Goal: Browse casually: Explore the website without a specific task or goal

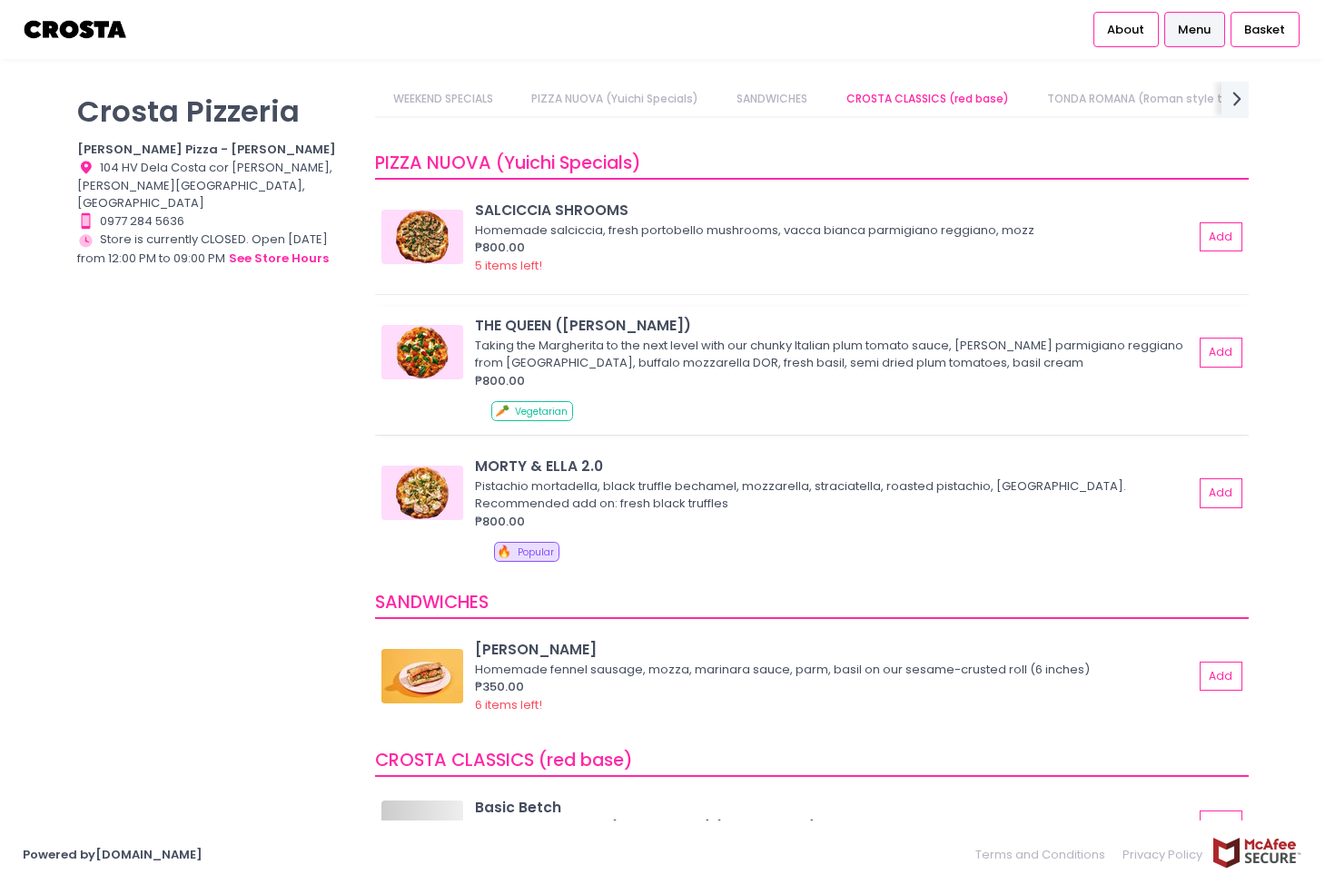
scroll to position [182, 0]
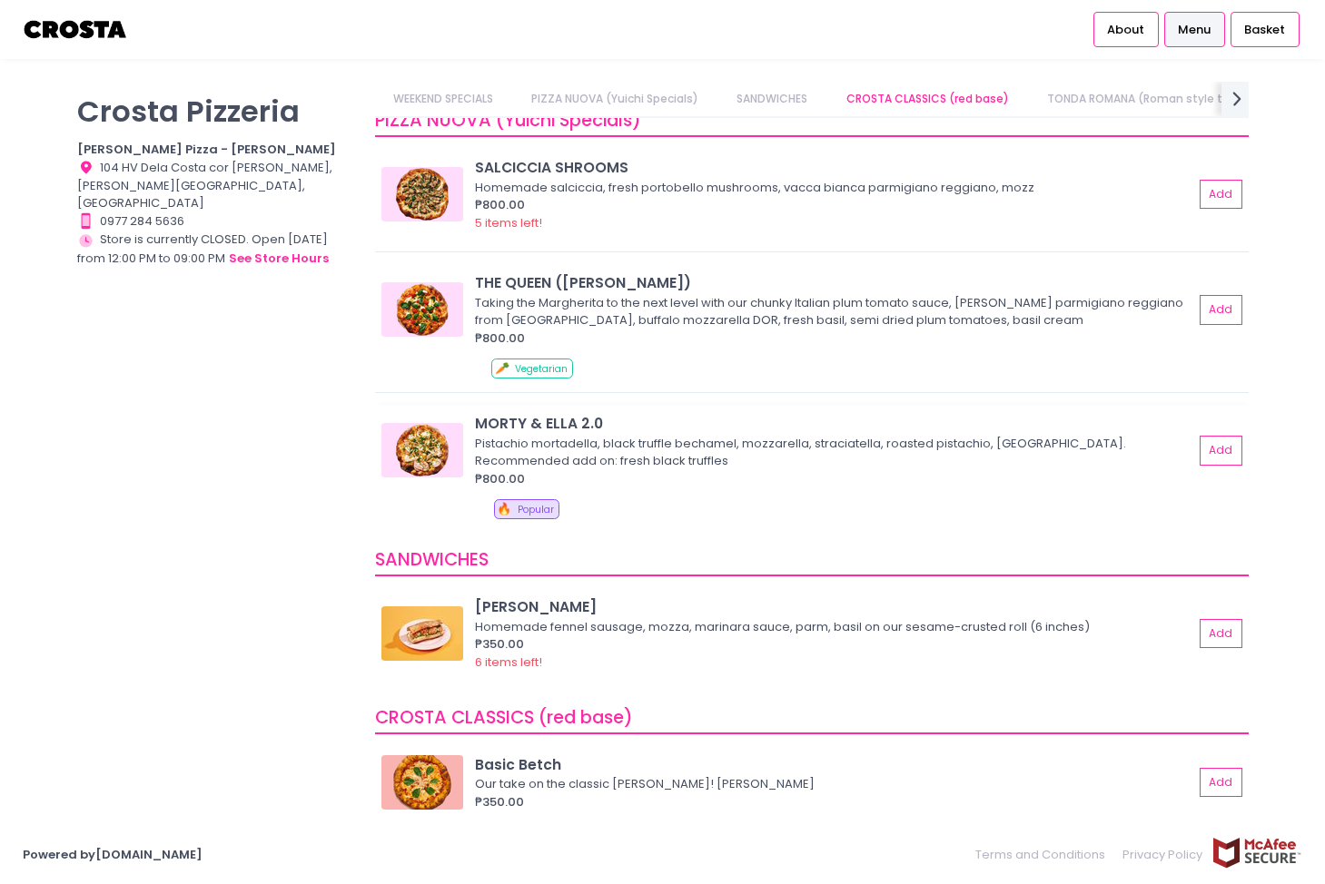
click at [408, 441] on img at bounding box center [422, 450] width 82 height 54
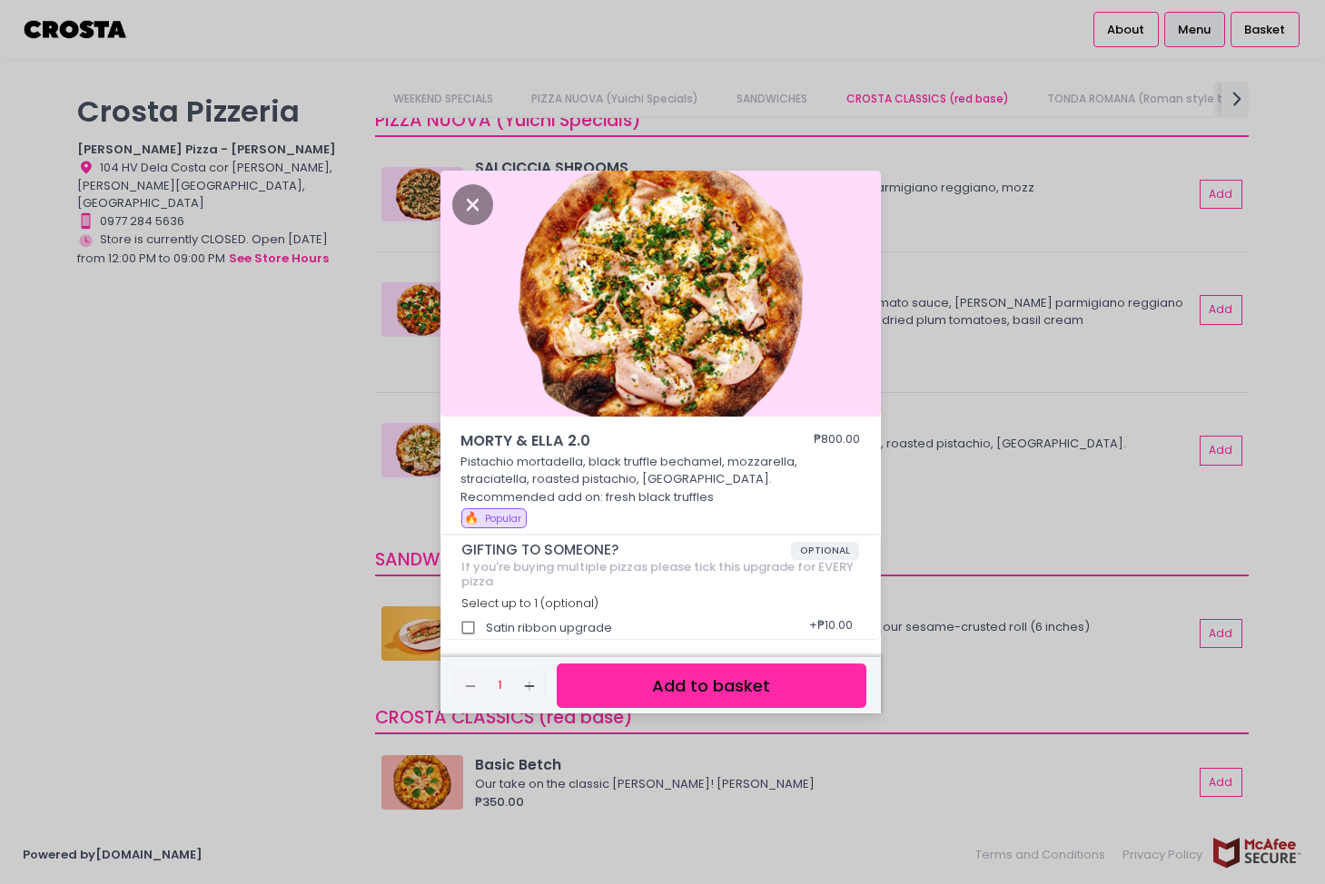
scroll to position [6, 0]
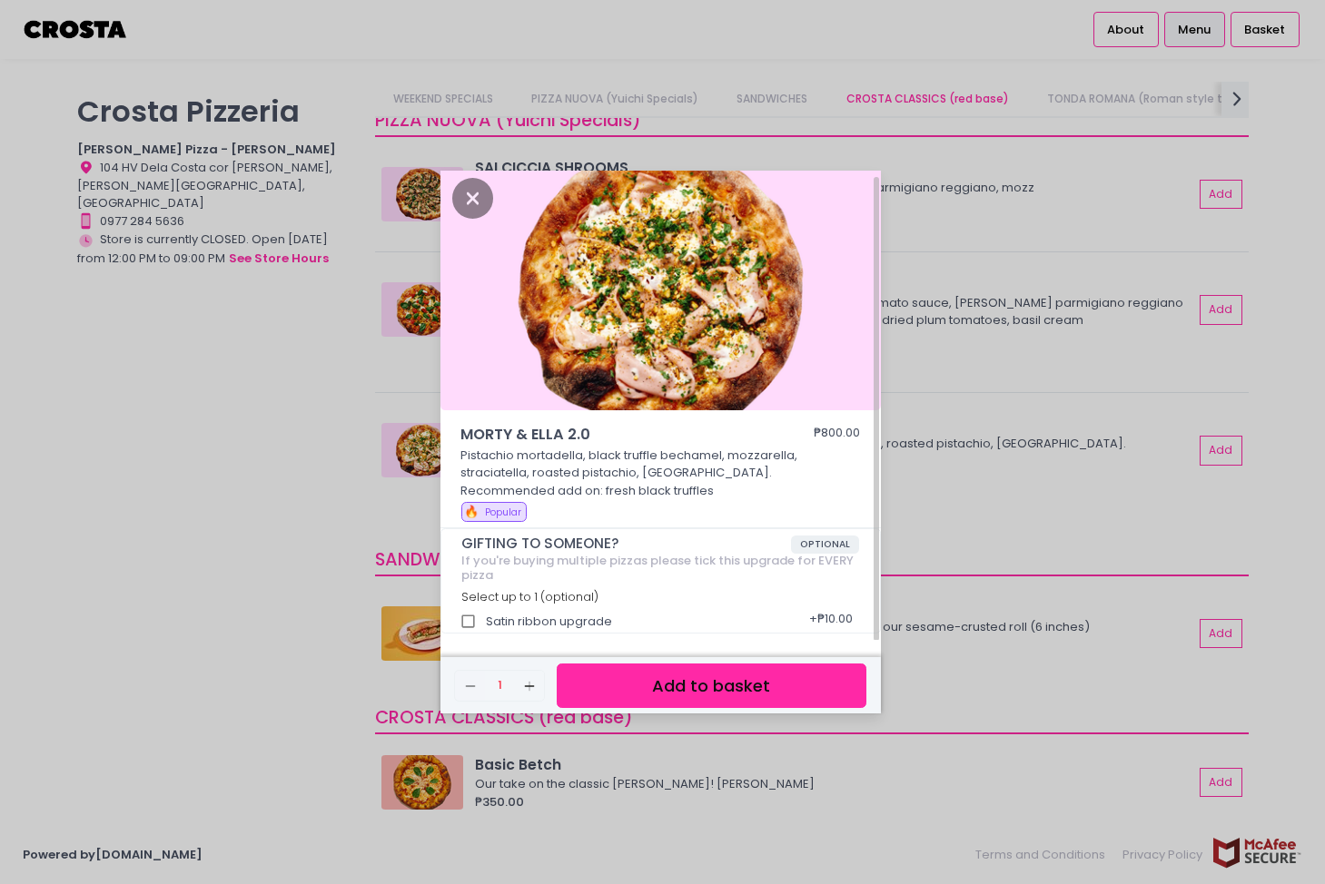
click at [971, 508] on div "MORTY & [PERSON_NAME] 2.0 ₱800.00 Pistachio mortadella, black truffle bechamel,…" at bounding box center [662, 442] width 1325 height 884
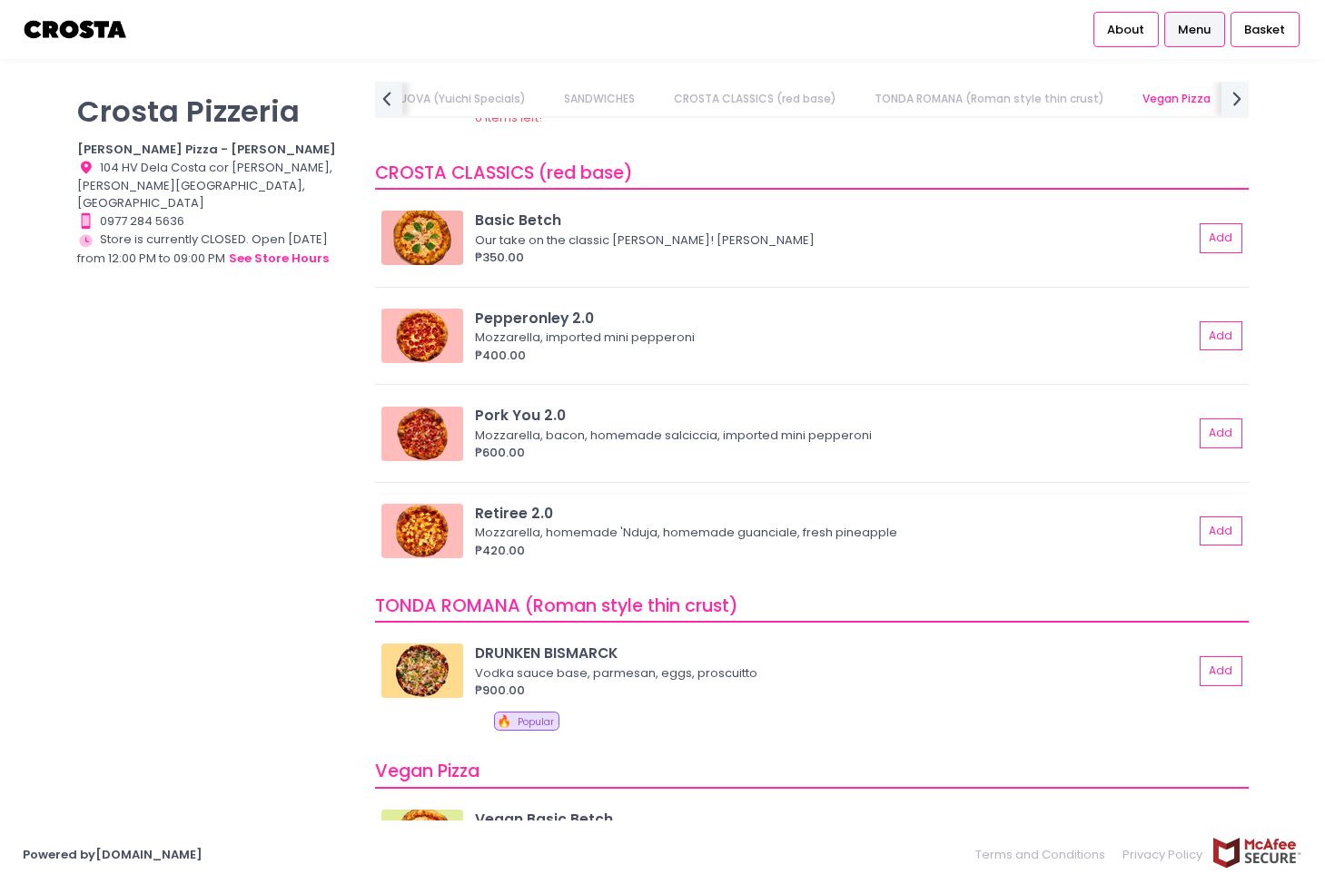
scroll to position [817, 0]
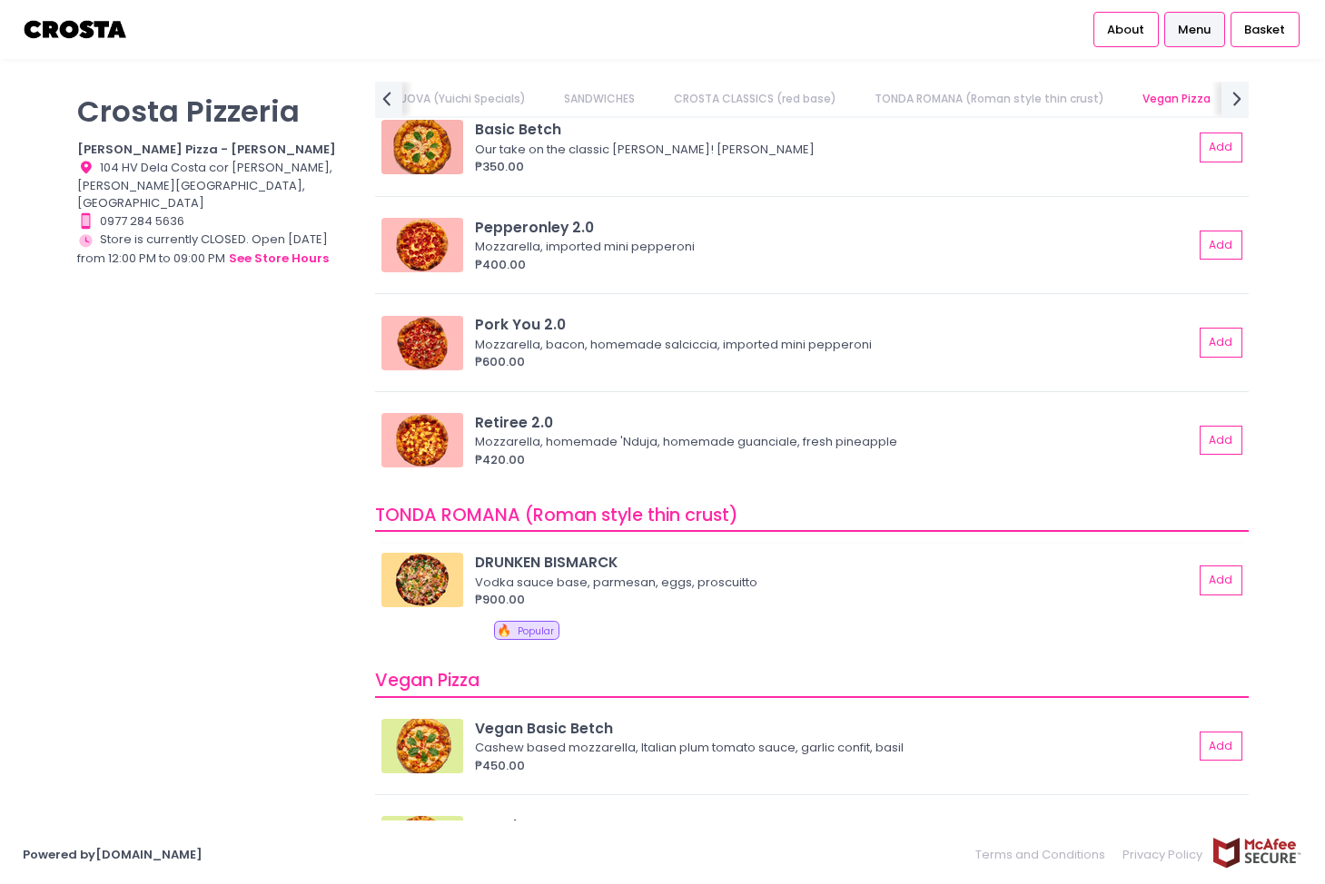
click at [393, 591] on img at bounding box center [422, 580] width 82 height 54
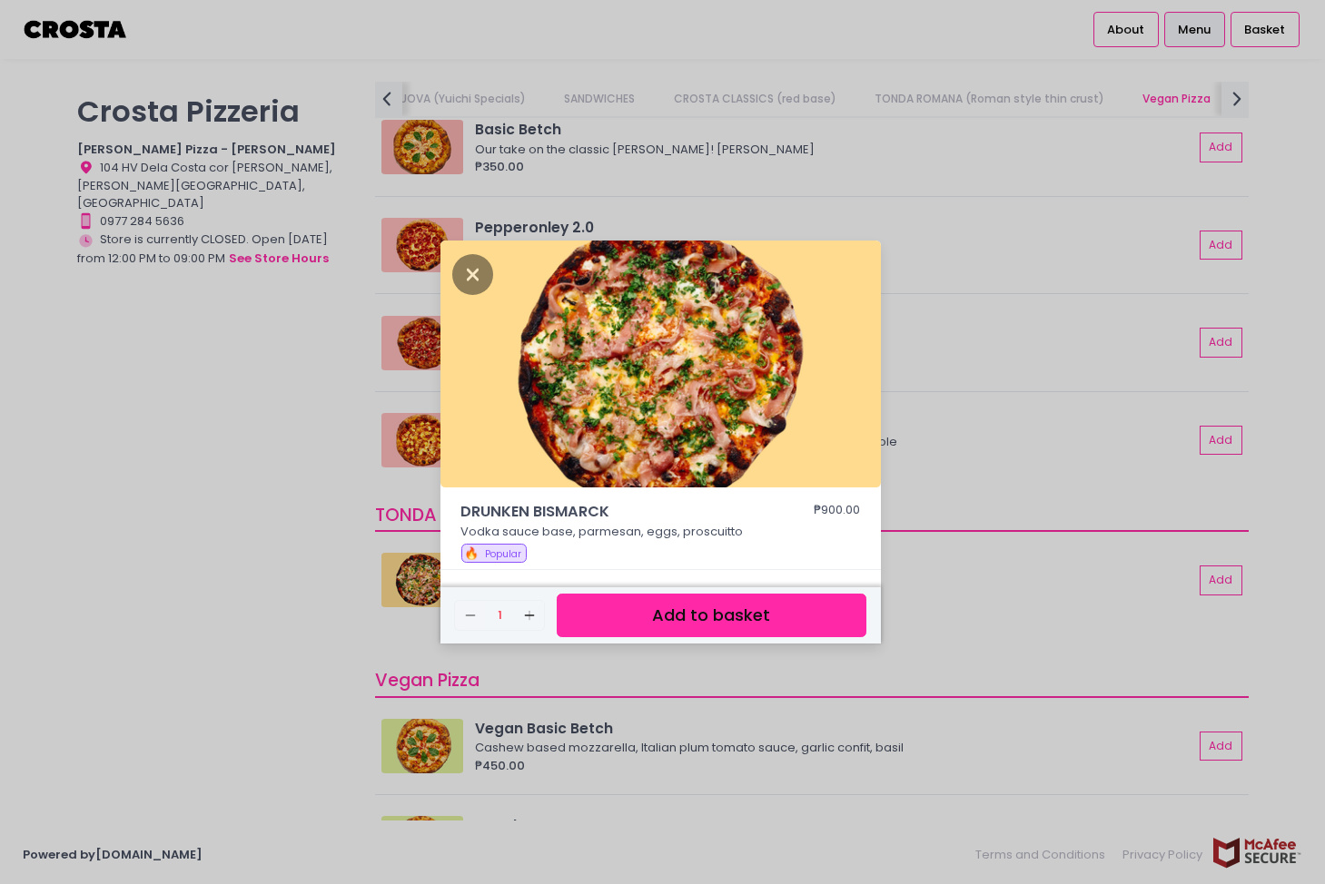
click at [952, 596] on div "DRUNKEN BISMARCK ₱900.00 Vodka sauce base, parmesan, eggs, proscuitto 🔥 Popular…" at bounding box center [662, 442] width 1325 height 884
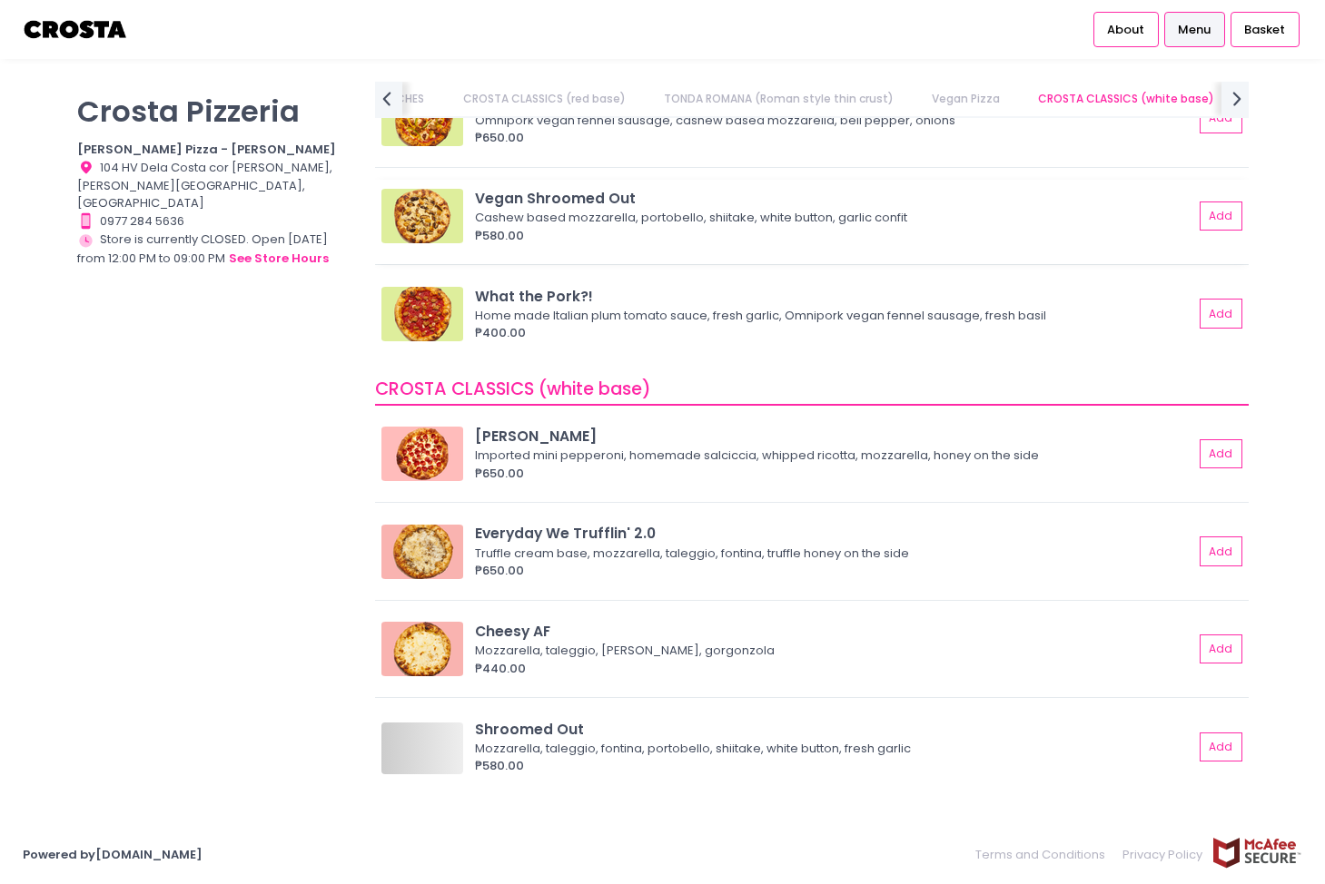
scroll to position [1544, 0]
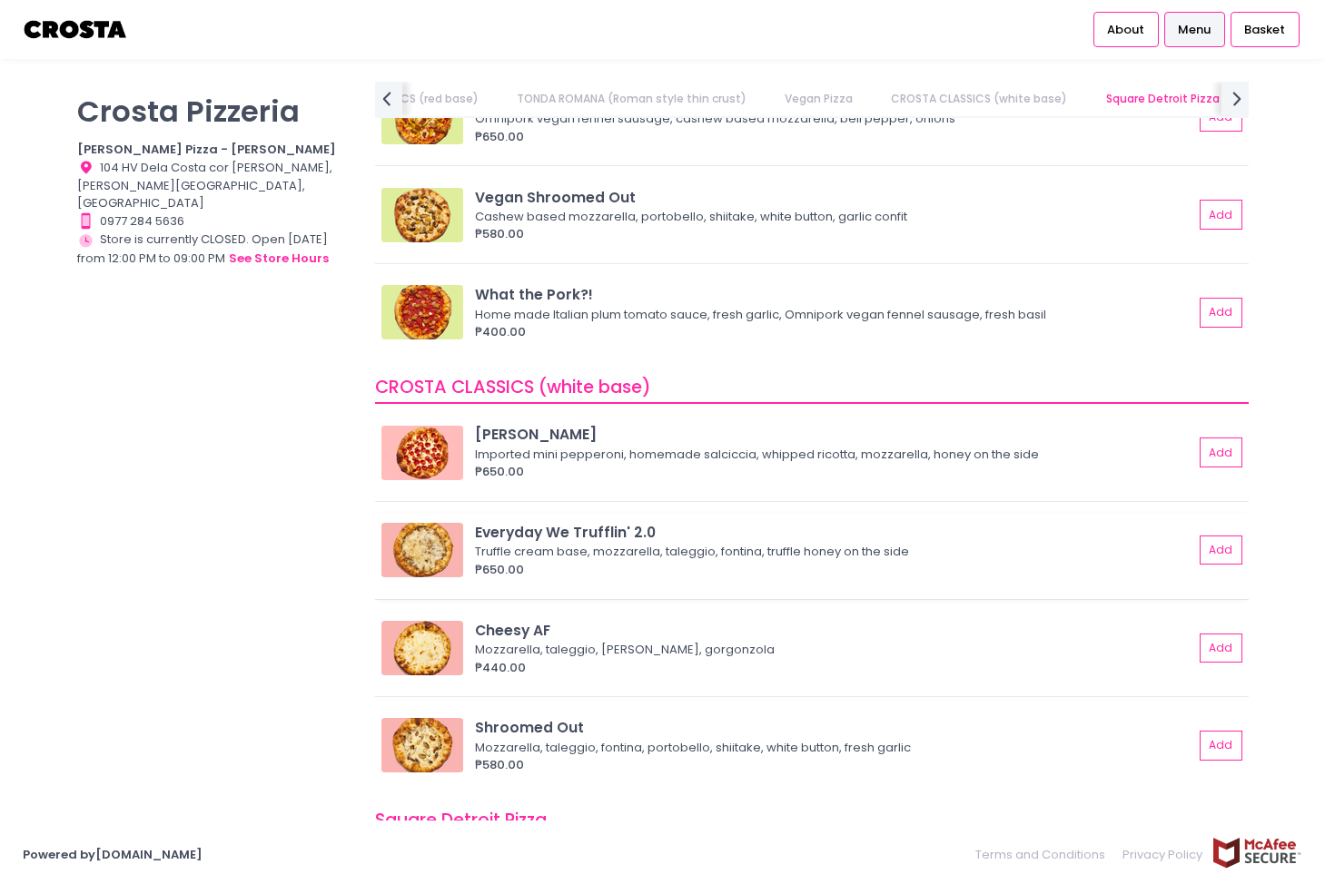
click at [429, 567] on img at bounding box center [422, 550] width 82 height 54
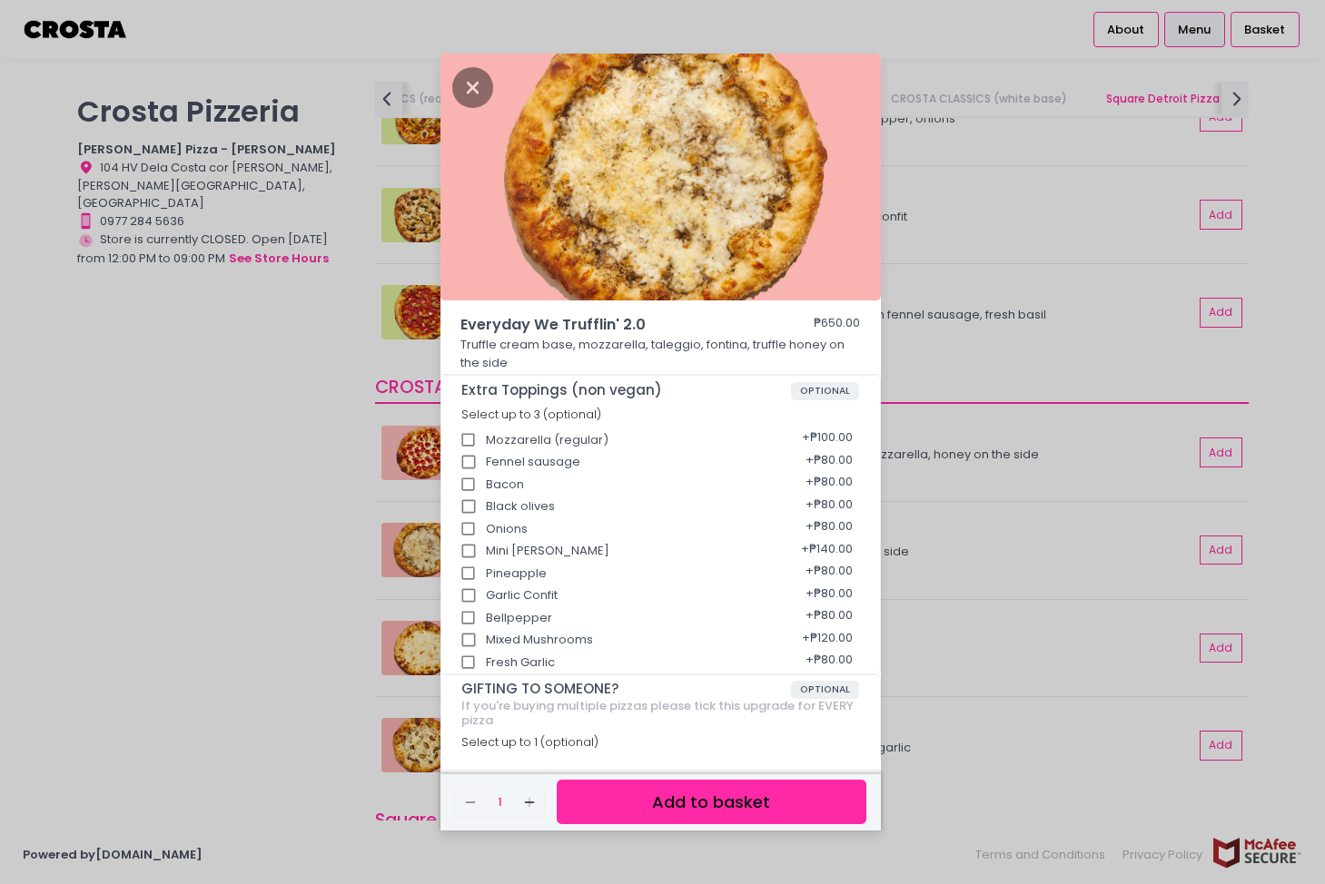
click at [241, 602] on div "Everyday We Trufflin' 2.0 ₱650.00 Truffle cream base, mozzarella, taleggio, fon…" at bounding box center [662, 442] width 1325 height 884
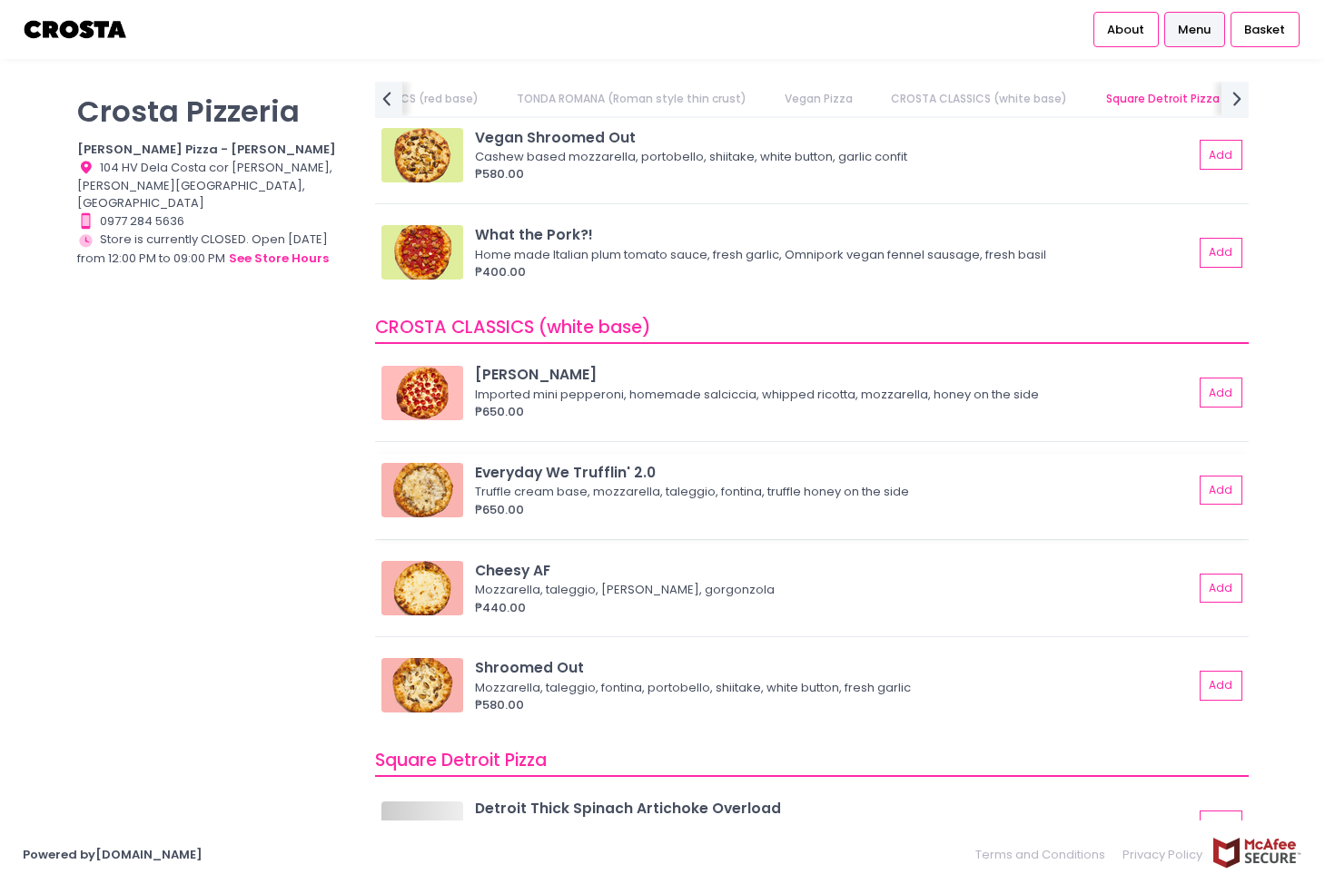
scroll to position [1634, 0]
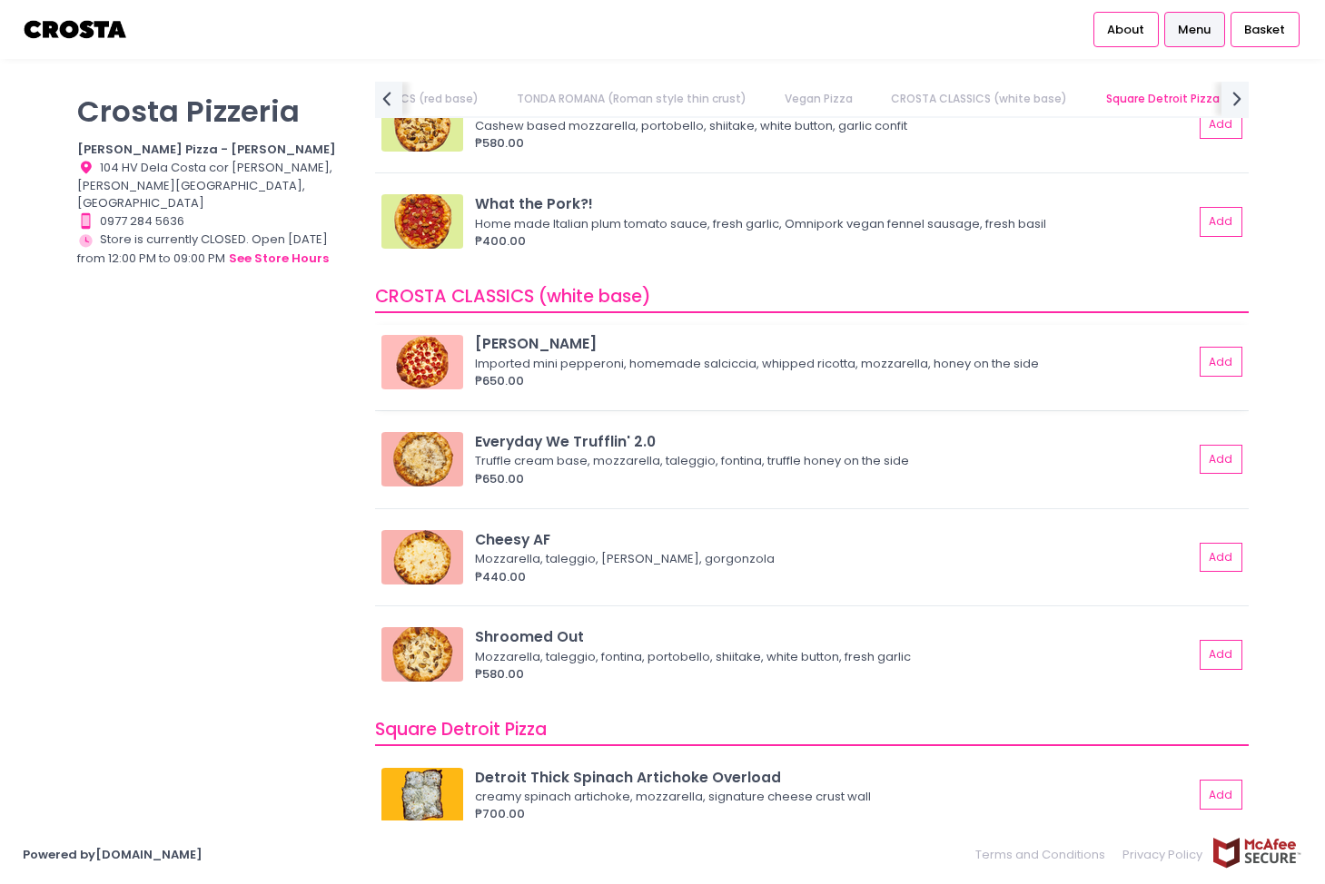
click at [433, 359] on img at bounding box center [422, 362] width 82 height 54
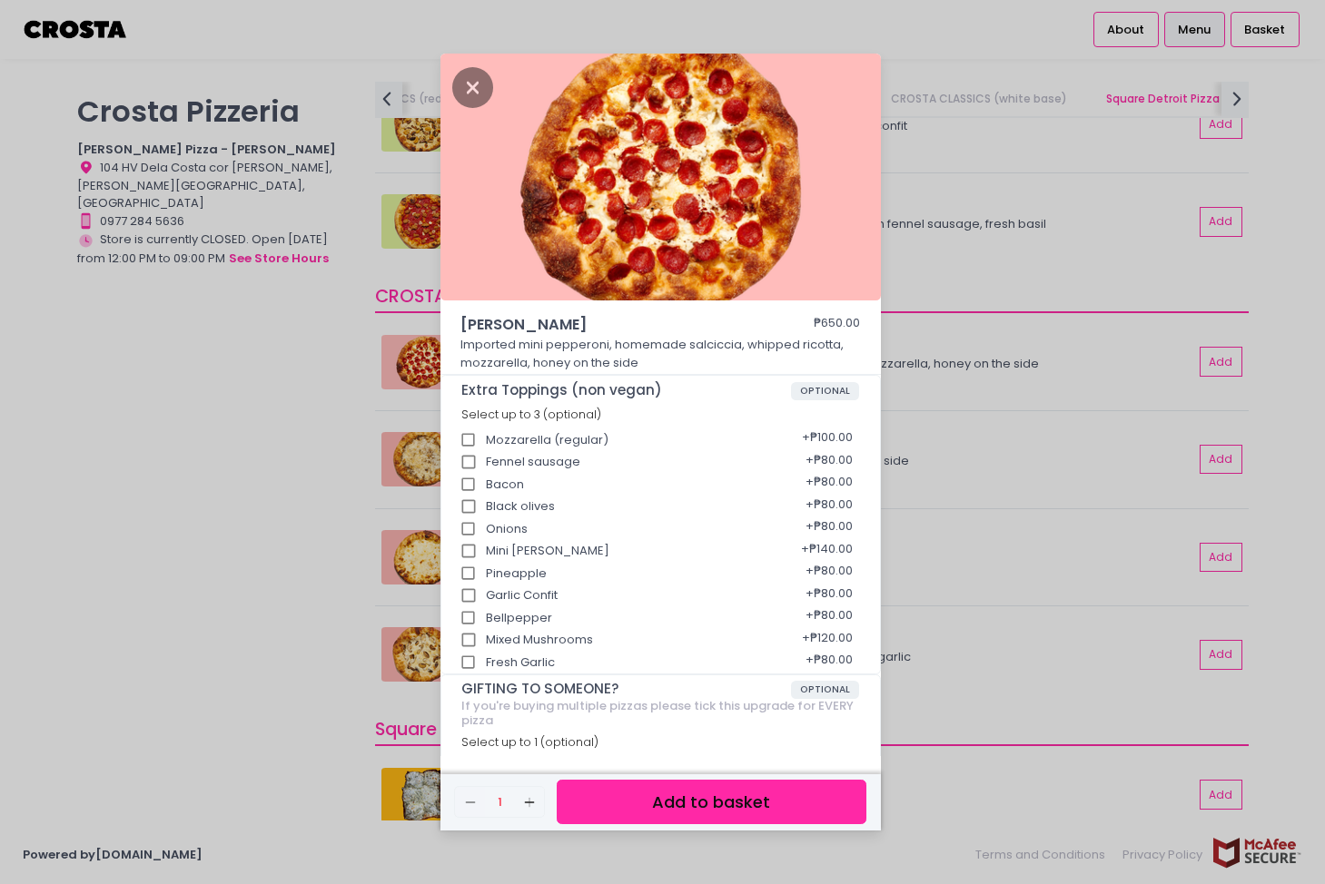
click at [306, 440] on div "[PERSON_NAME] ₱650.00 Imported mini pepperoni, homemade [PERSON_NAME], whipped …" at bounding box center [662, 442] width 1325 height 884
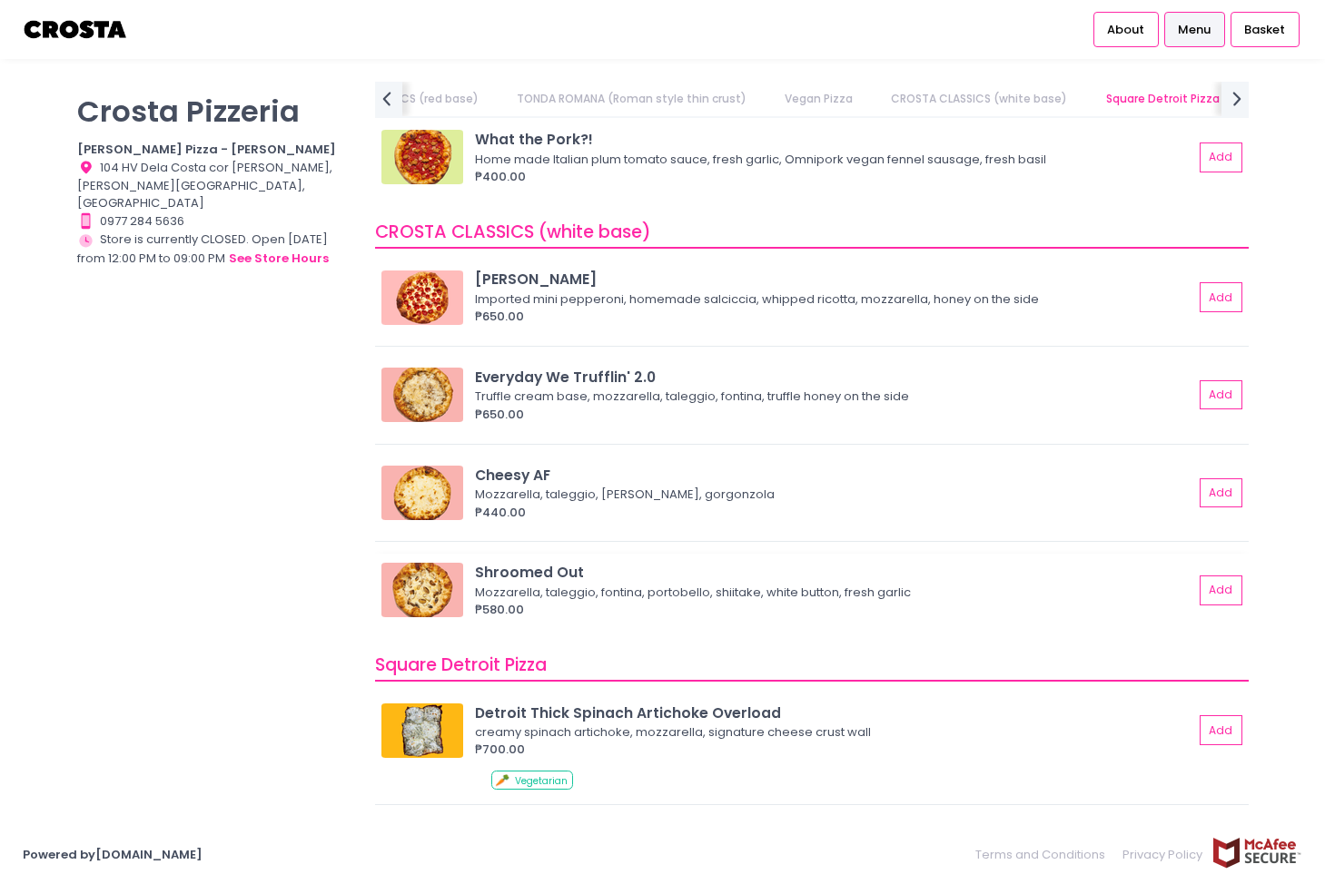
scroll to position [1725, 0]
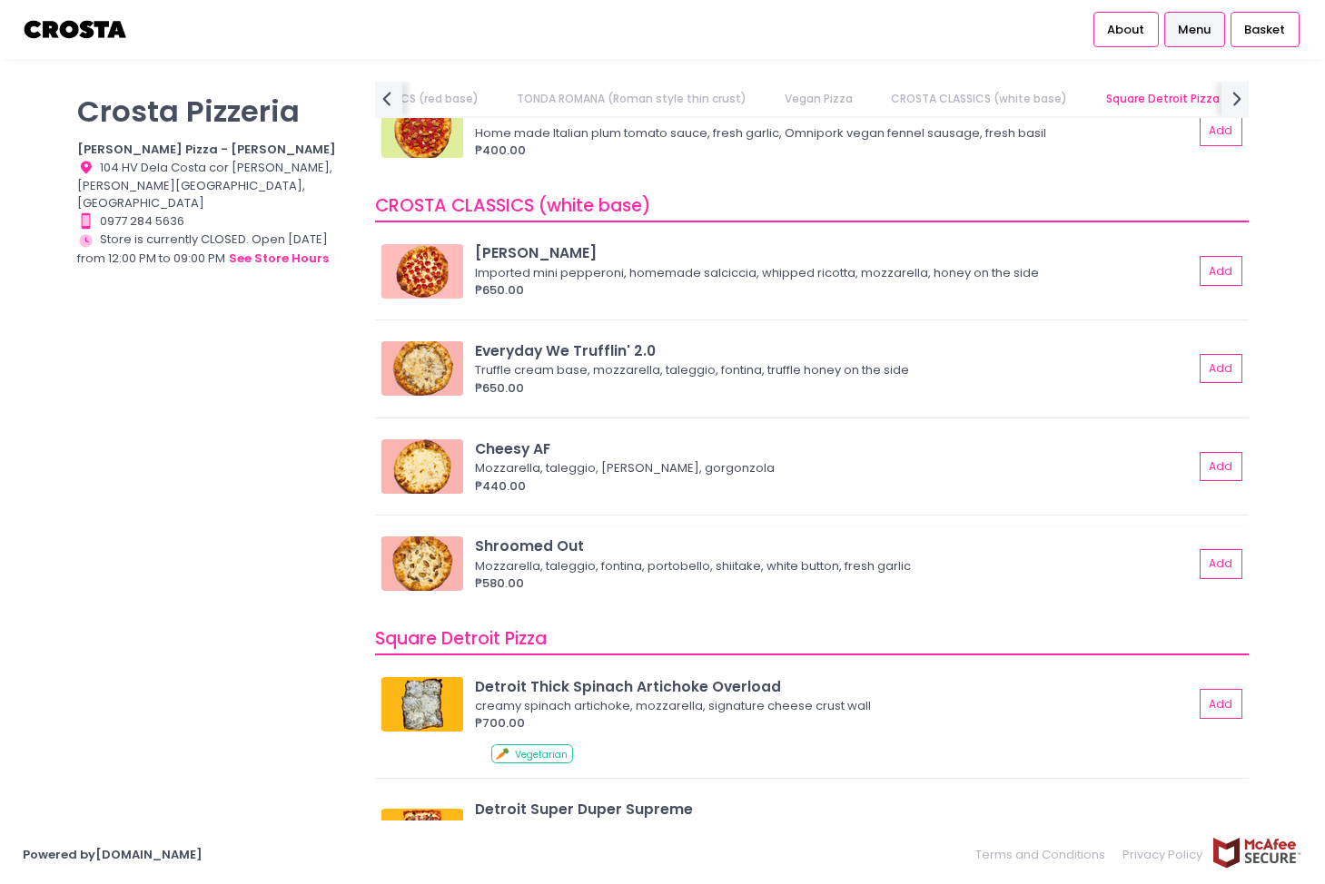
click at [419, 571] on img at bounding box center [422, 564] width 82 height 54
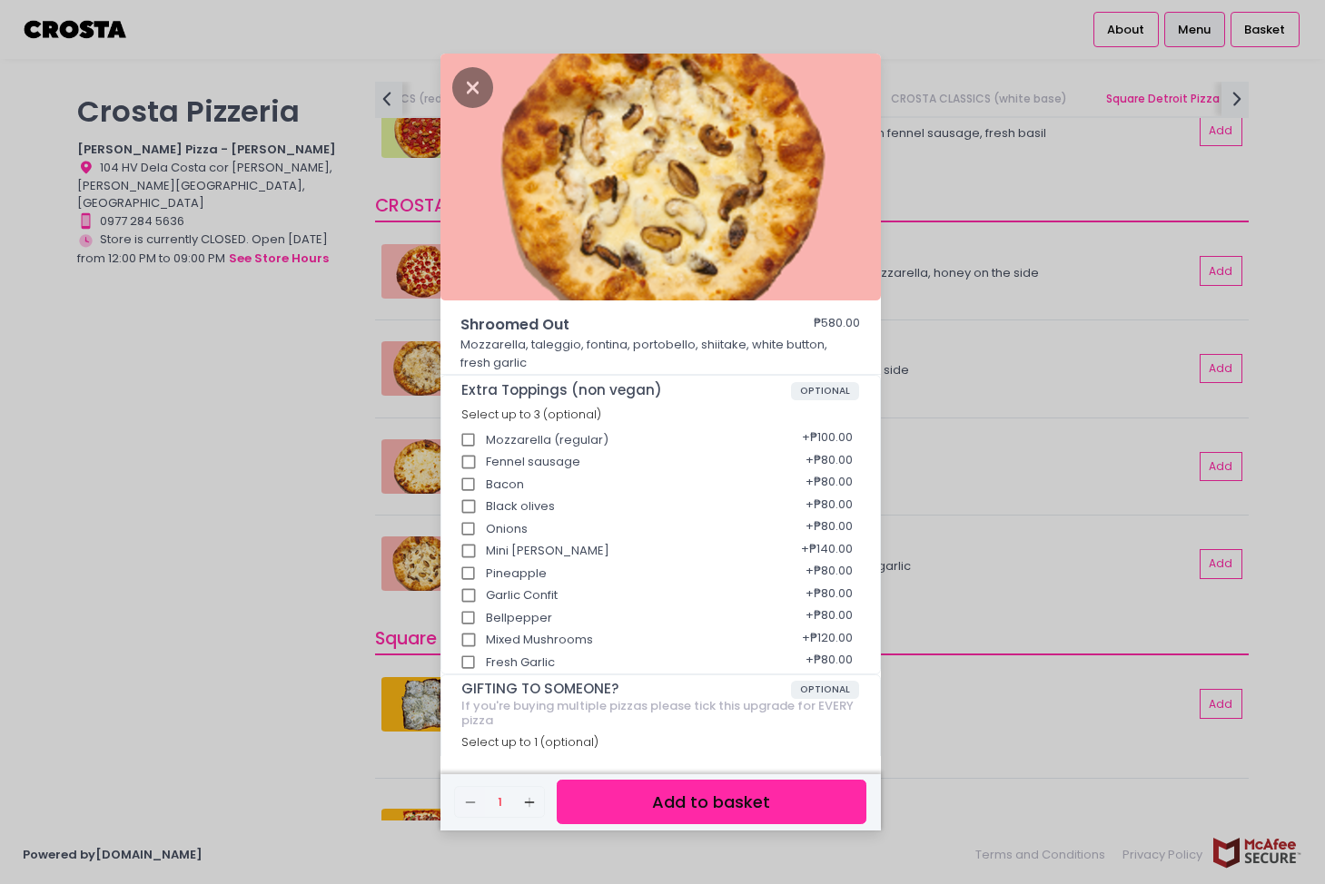
click at [264, 603] on div "Shroomed Out ₱580.00 Mozzarella, taleggio, fontina, portobello, shiitake, white…" at bounding box center [662, 442] width 1325 height 884
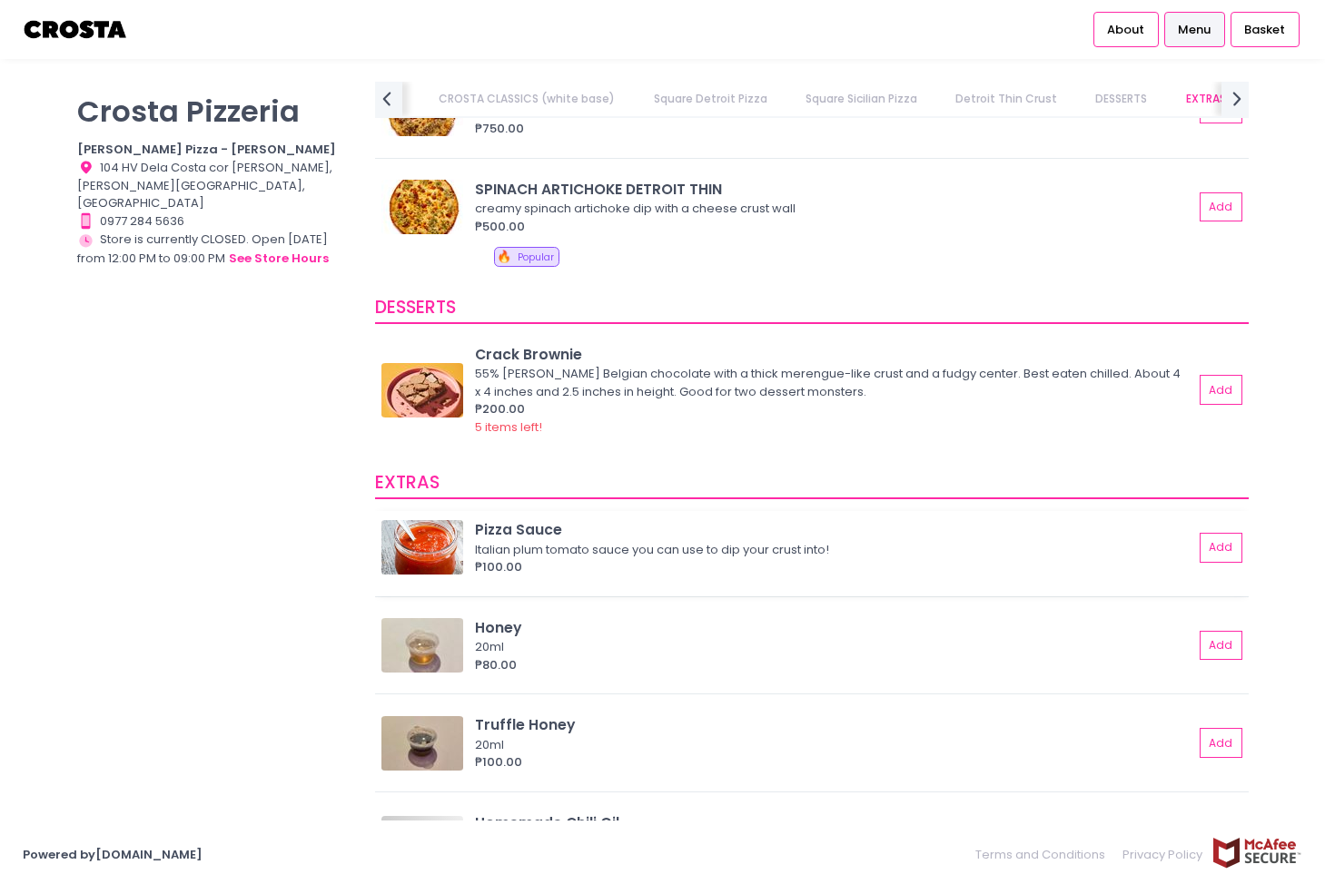
scroll to position [3541, 0]
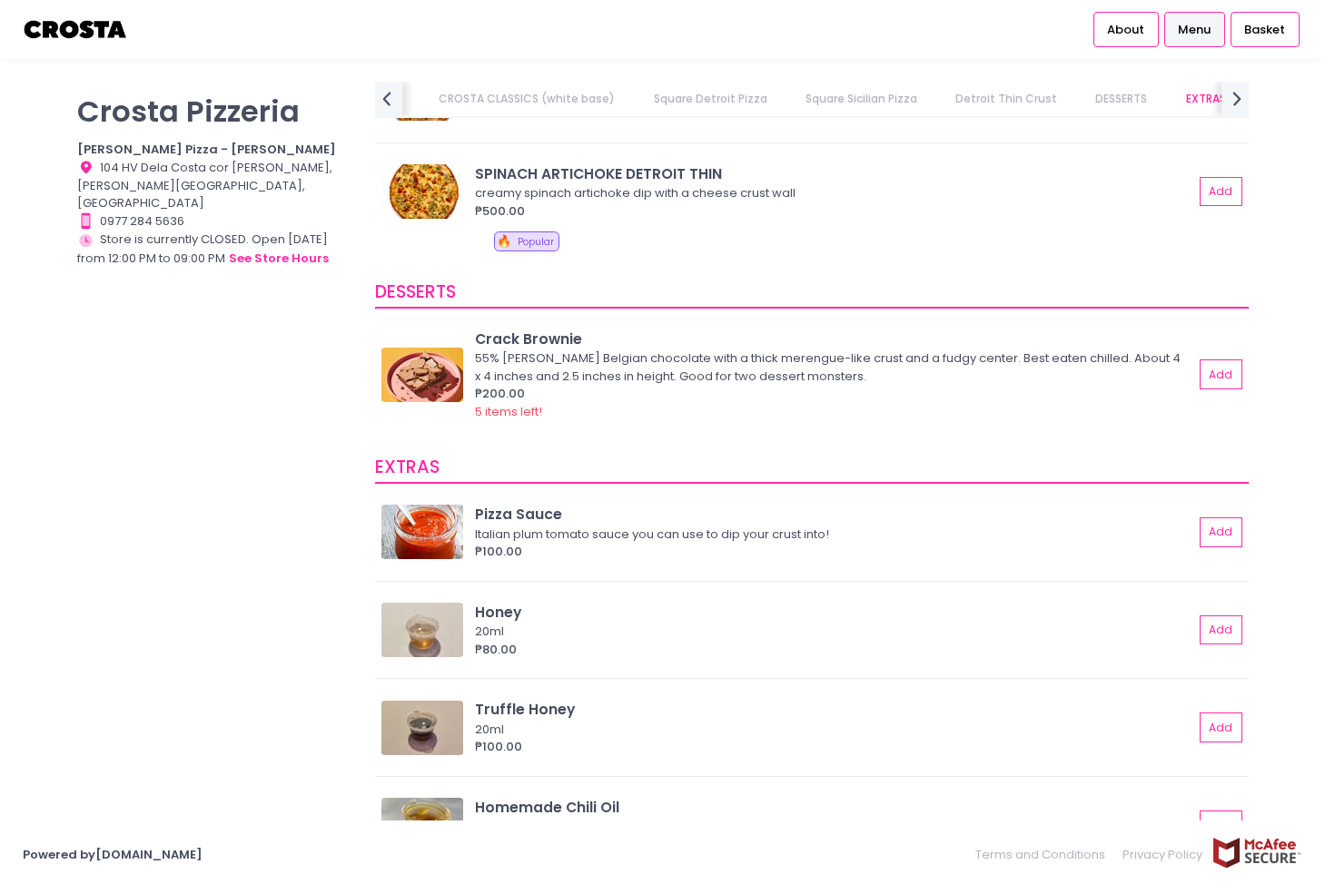
click at [422, 356] on img at bounding box center [422, 375] width 82 height 54
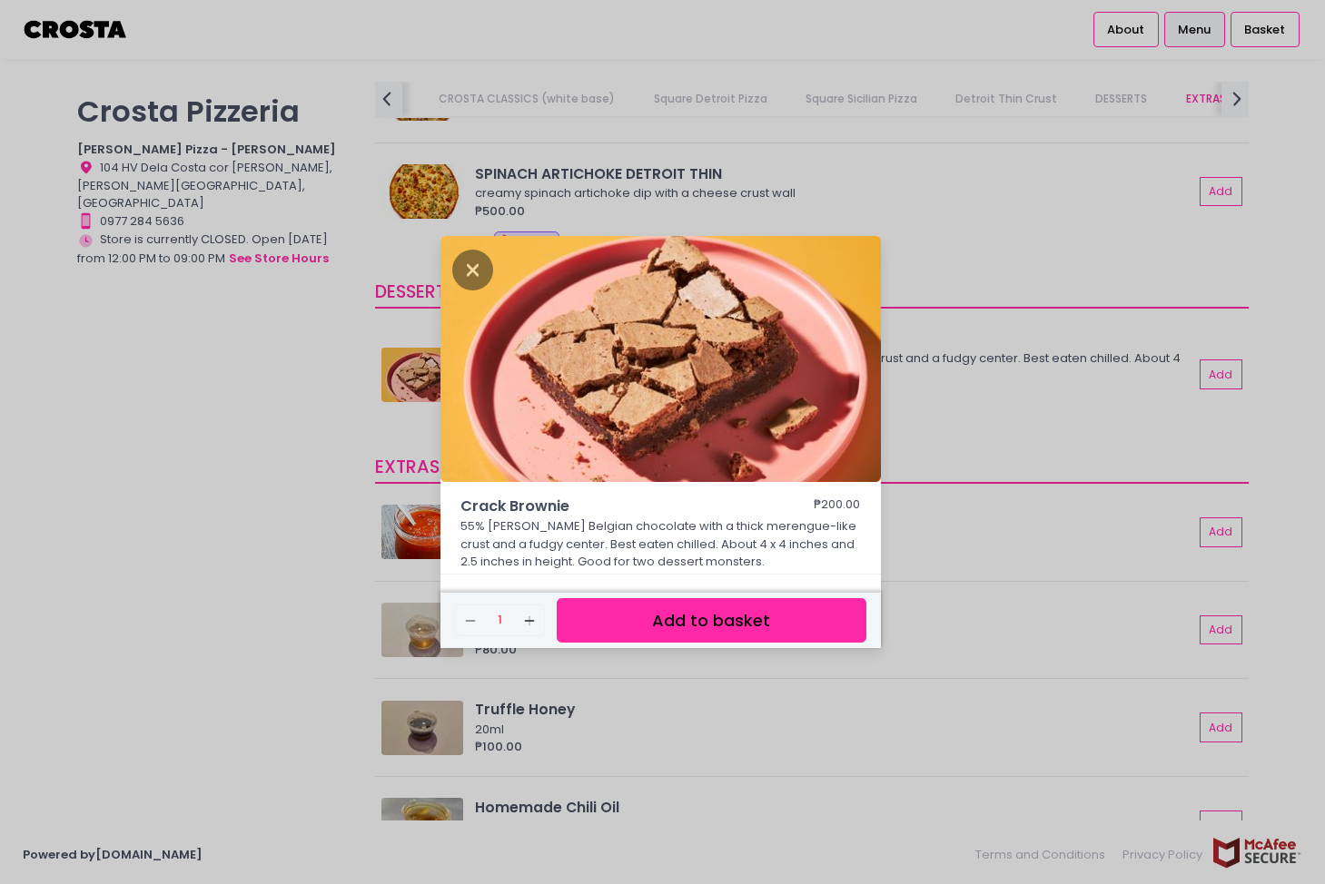
click at [334, 457] on div "Crack Brownie ₱200.00 55% [PERSON_NAME] Belgian chocolate with a thick merengue…" at bounding box center [662, 442] width 1325 height 884
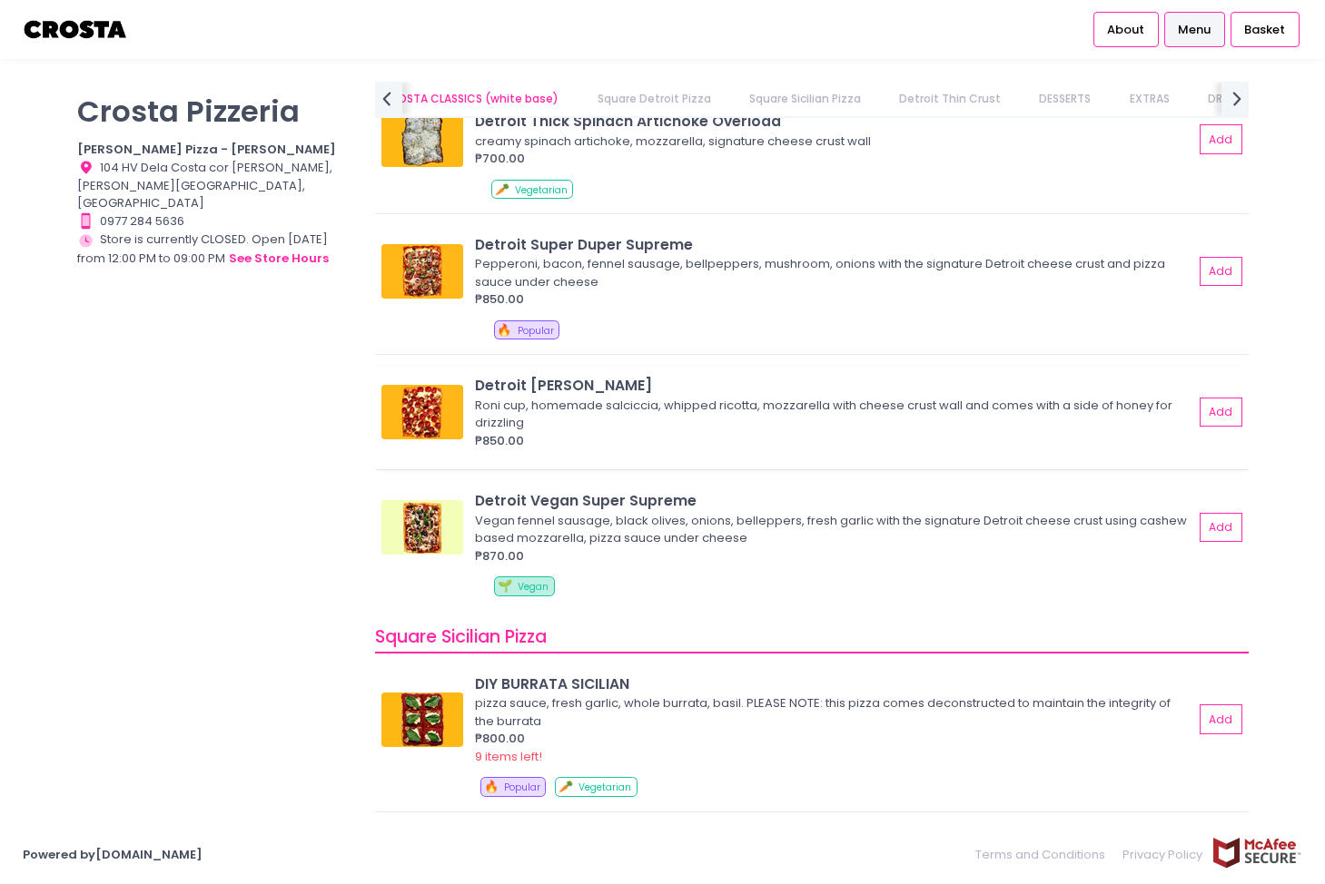
scroll to position [0, 0]
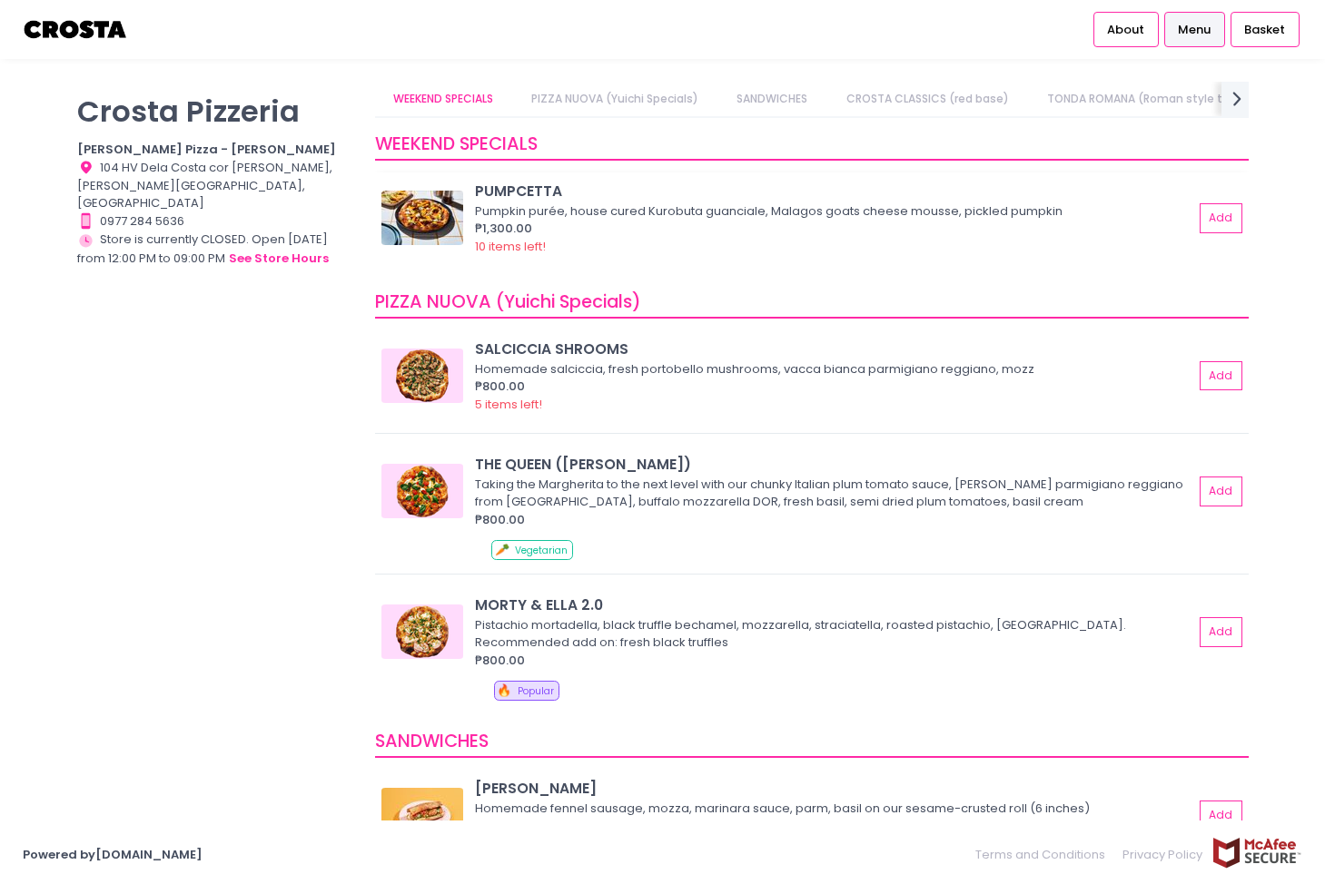
click at [418, 227] on img at bounding box center [422, 218] width 82 height 54
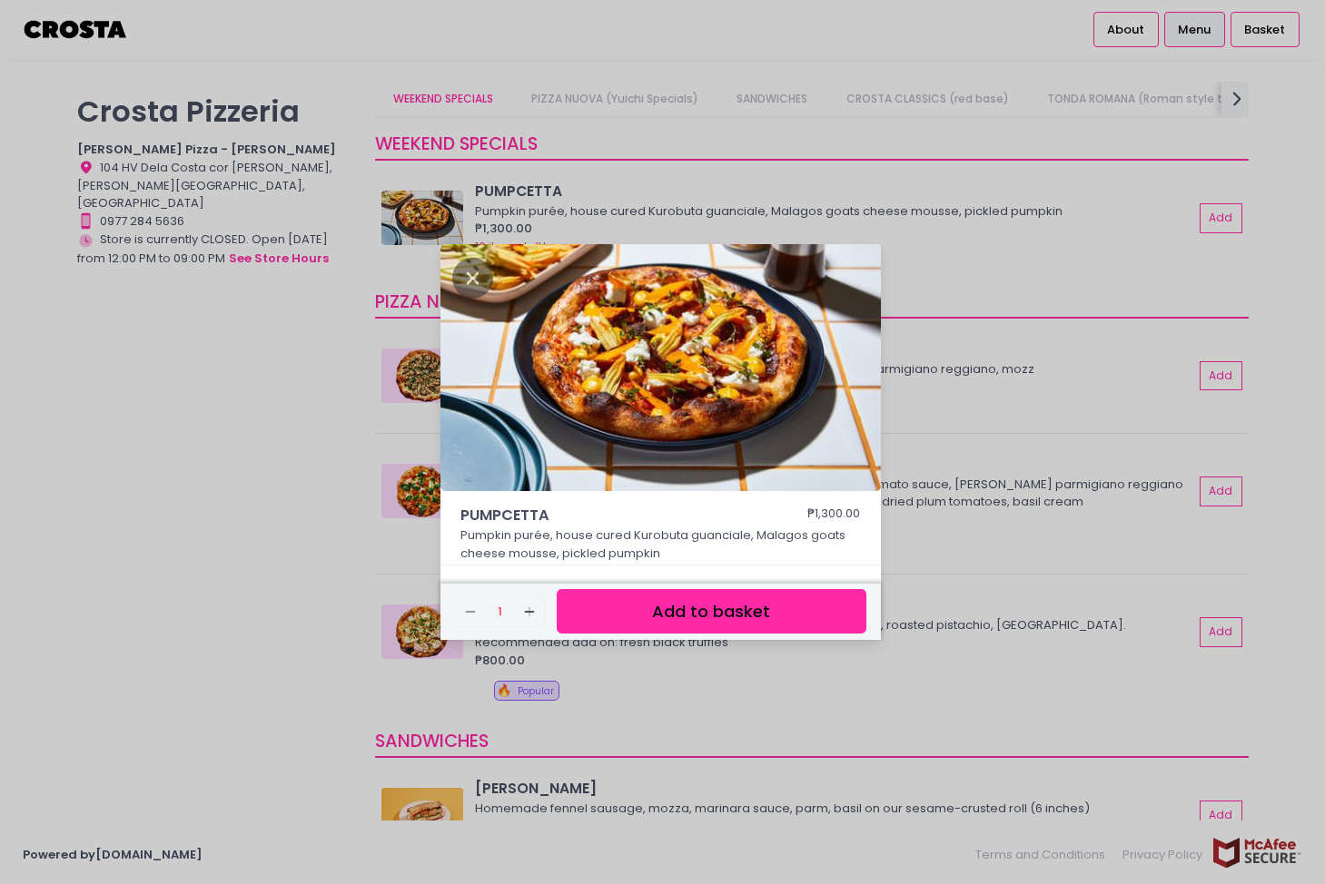
click at [380, 571] on div "PUMPCETTA ₱1,300.00 Pumpkin purée, house cured Kurobuta guanciale, Malagos goat…" at bounding box center [662, 442] width 1325 height 884
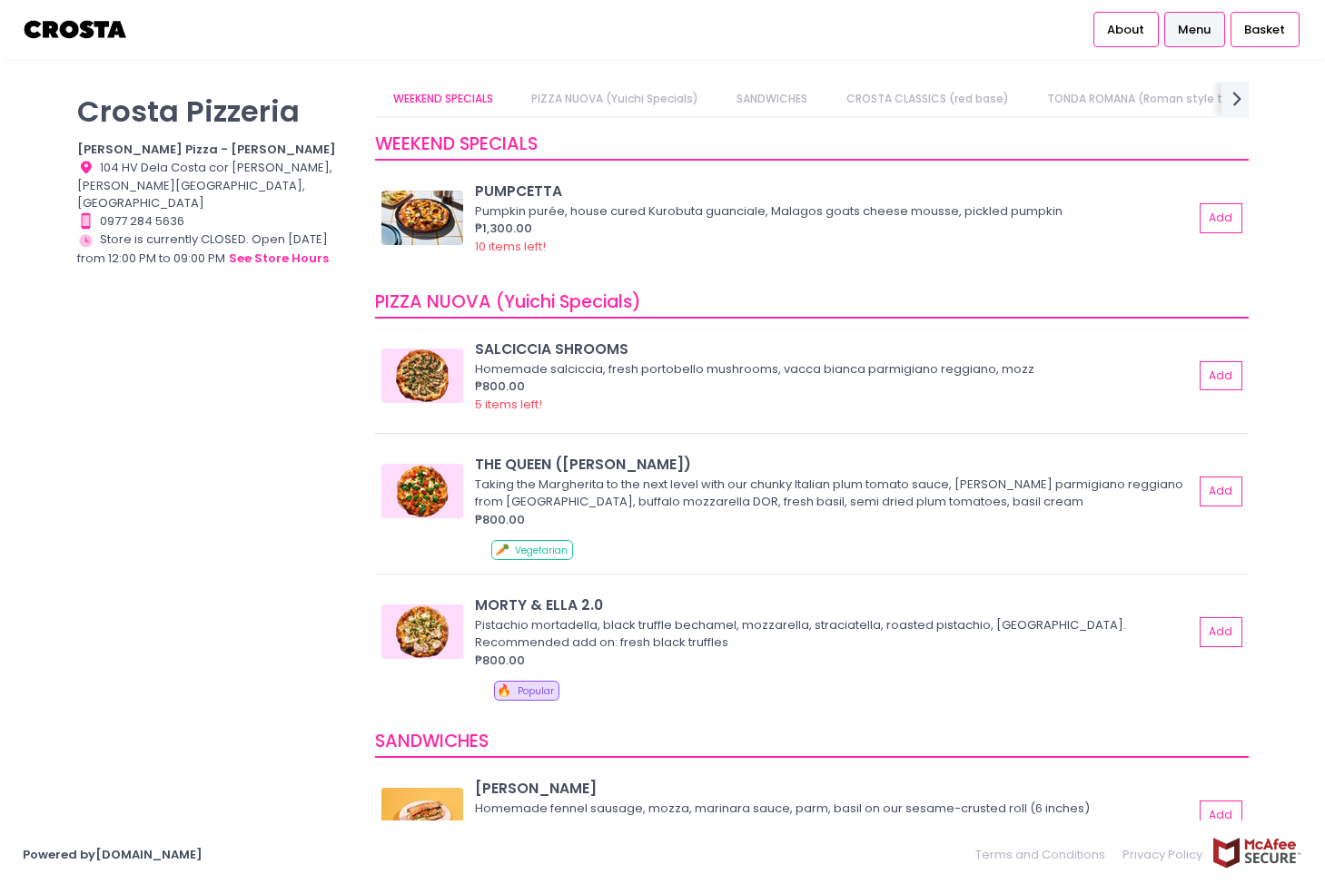
click at [429, 378] on img at bounding box center [422, 376] width 82 height 54
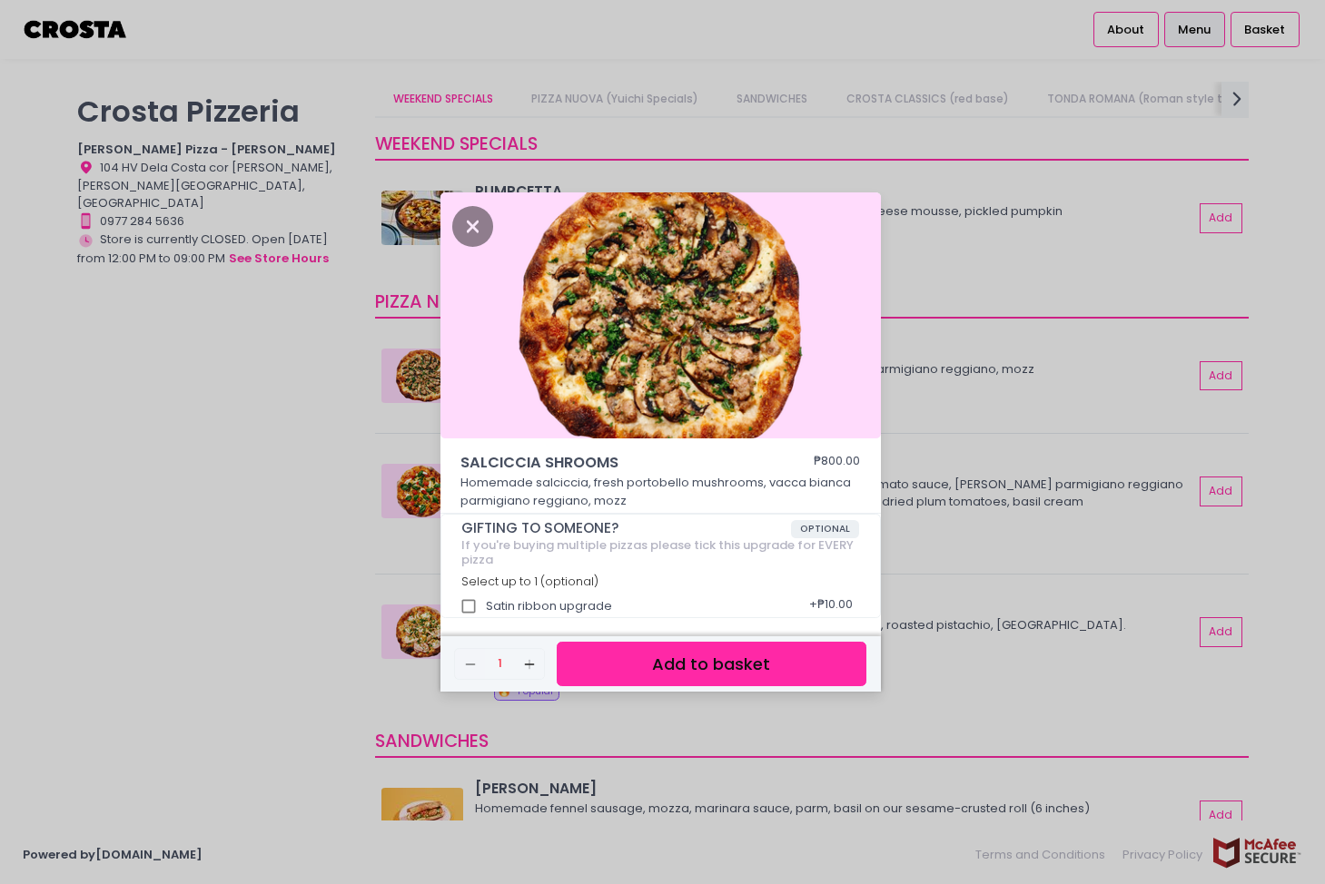
click at [261, 455] on div "[PERSON_NAME] SHROOMS ₱800.00 Homemade [PERSON_NAME], fresh portobello mushroom…" at bounding box center [662, 442] width 1325 height 884
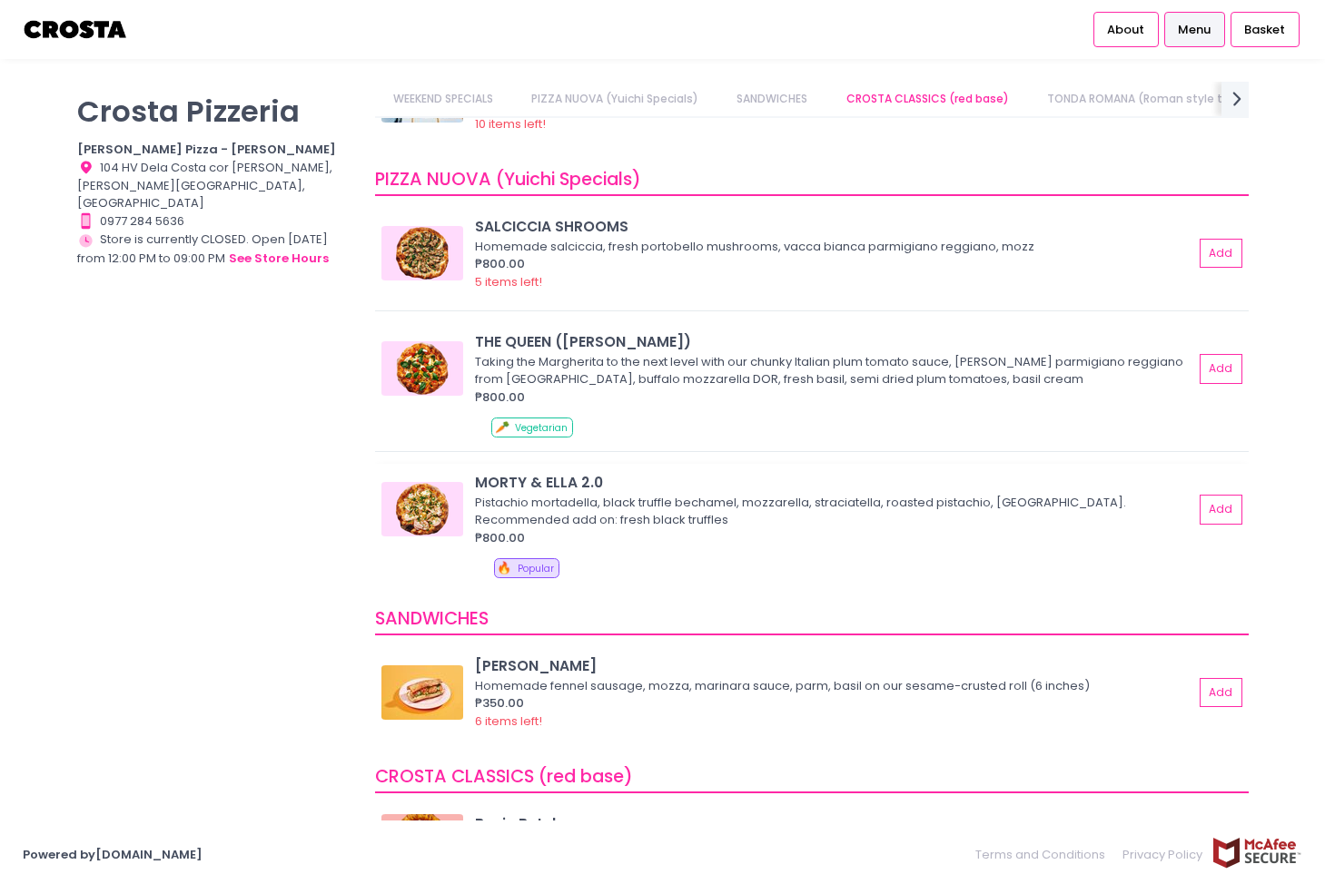
scroll to position [91, 0]
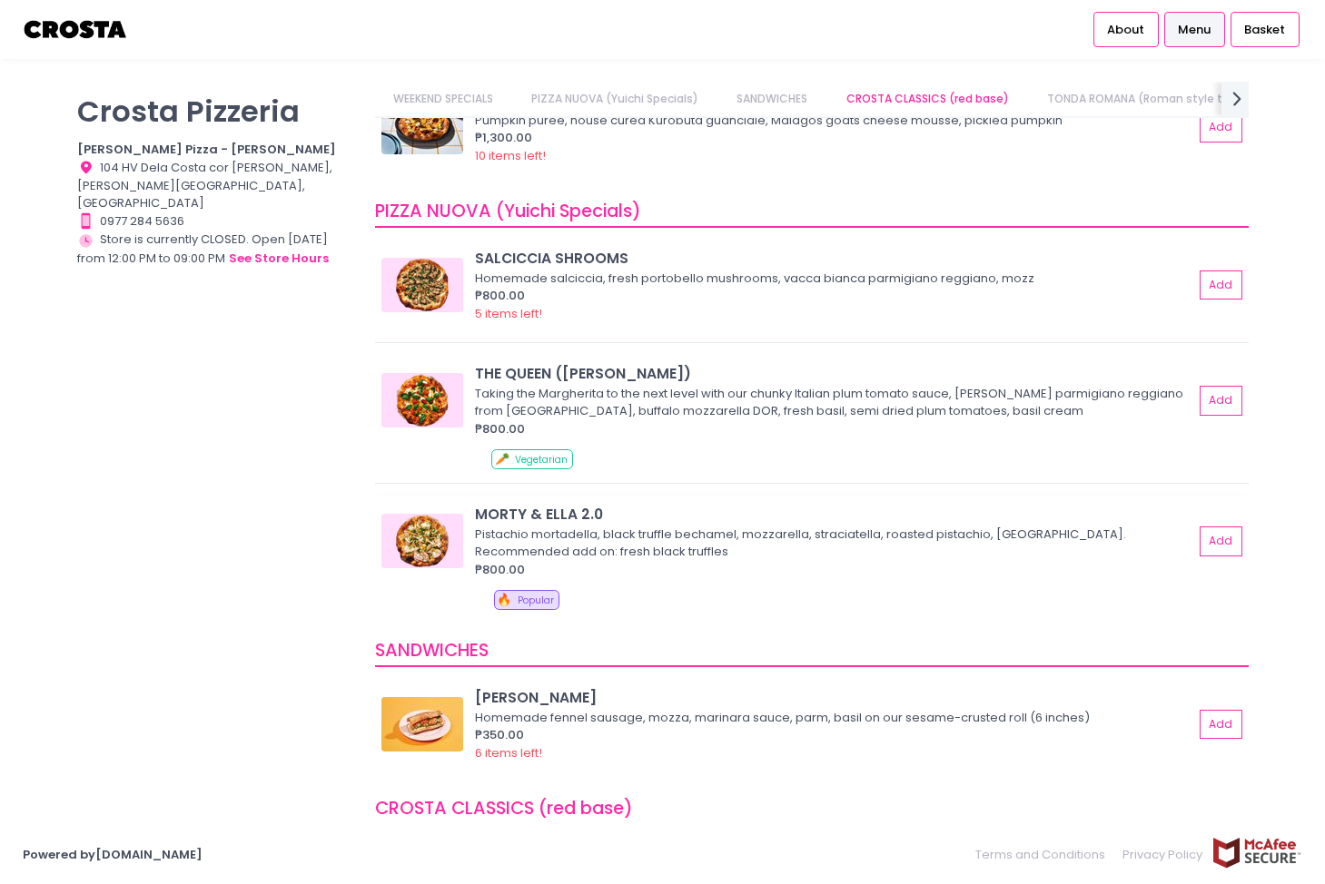
click at [438, 549] on img at bounding box center [422, 541] width 82 height 54
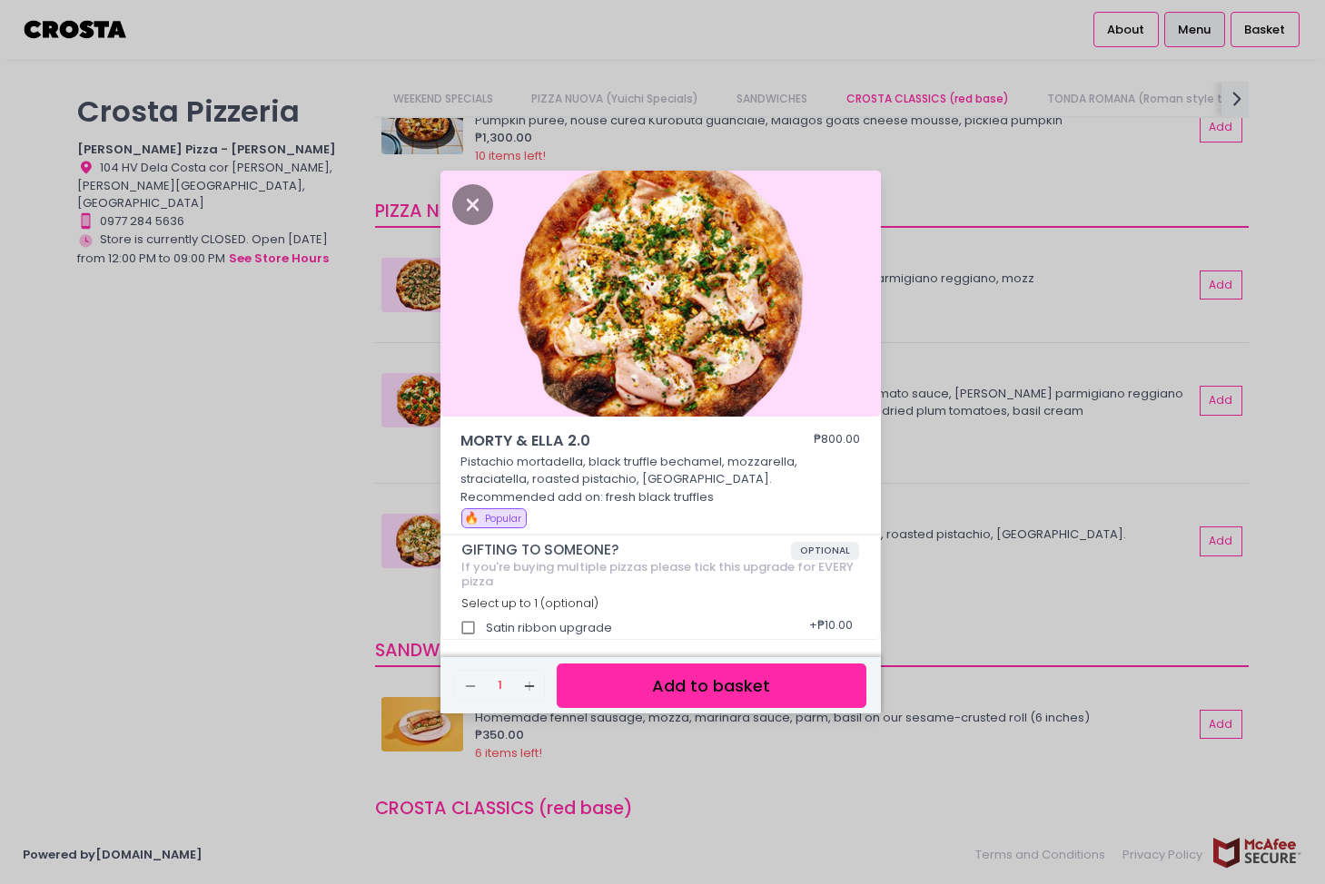
click at [274, 583] on div "MORTY & [PERSON_NAME] 2.0 ₱800.00 Pistachio mortadella, black truffle bechamel,…" at bounding box center [662, 442] width 1325 height 884
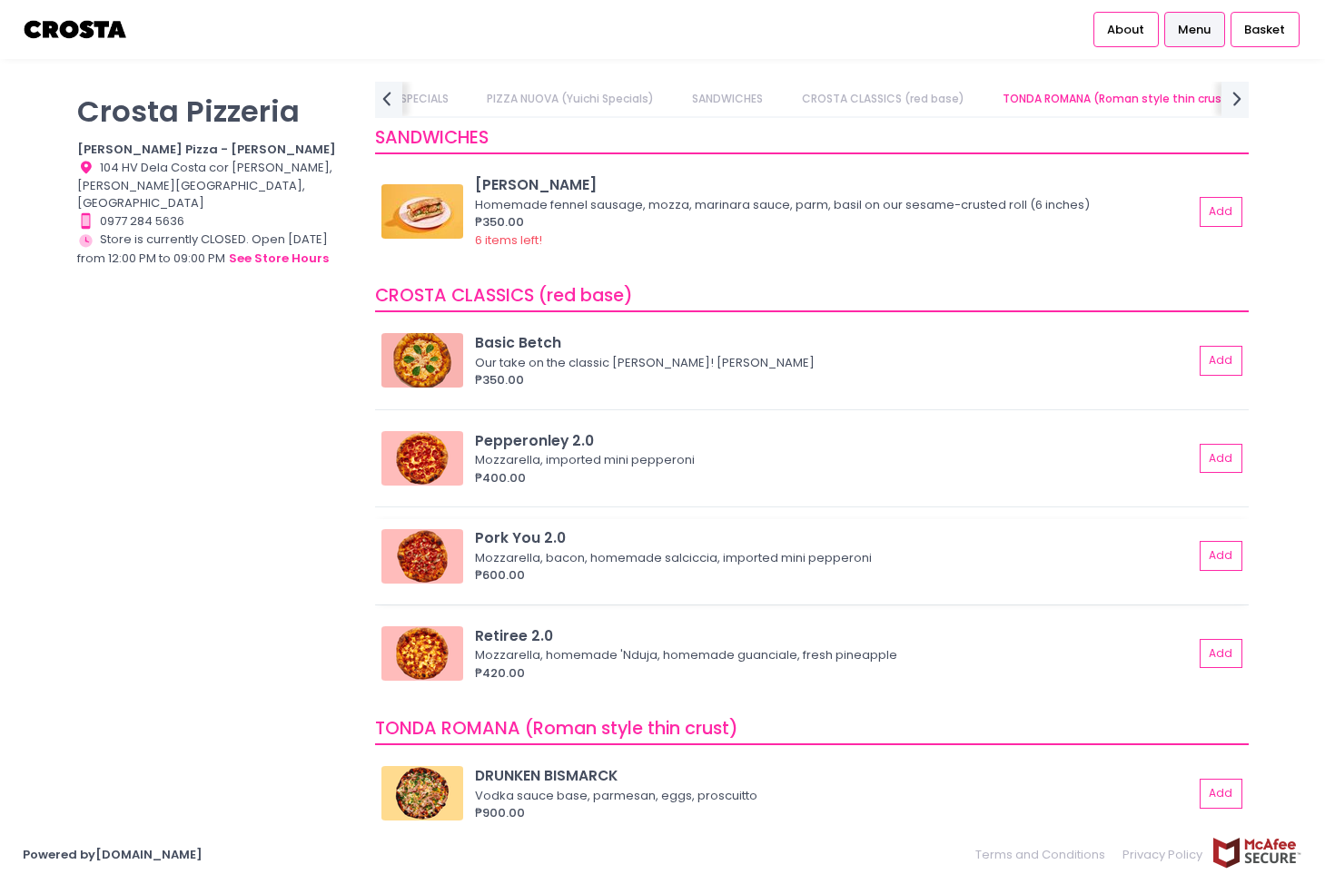
scroll to position [636, 0]
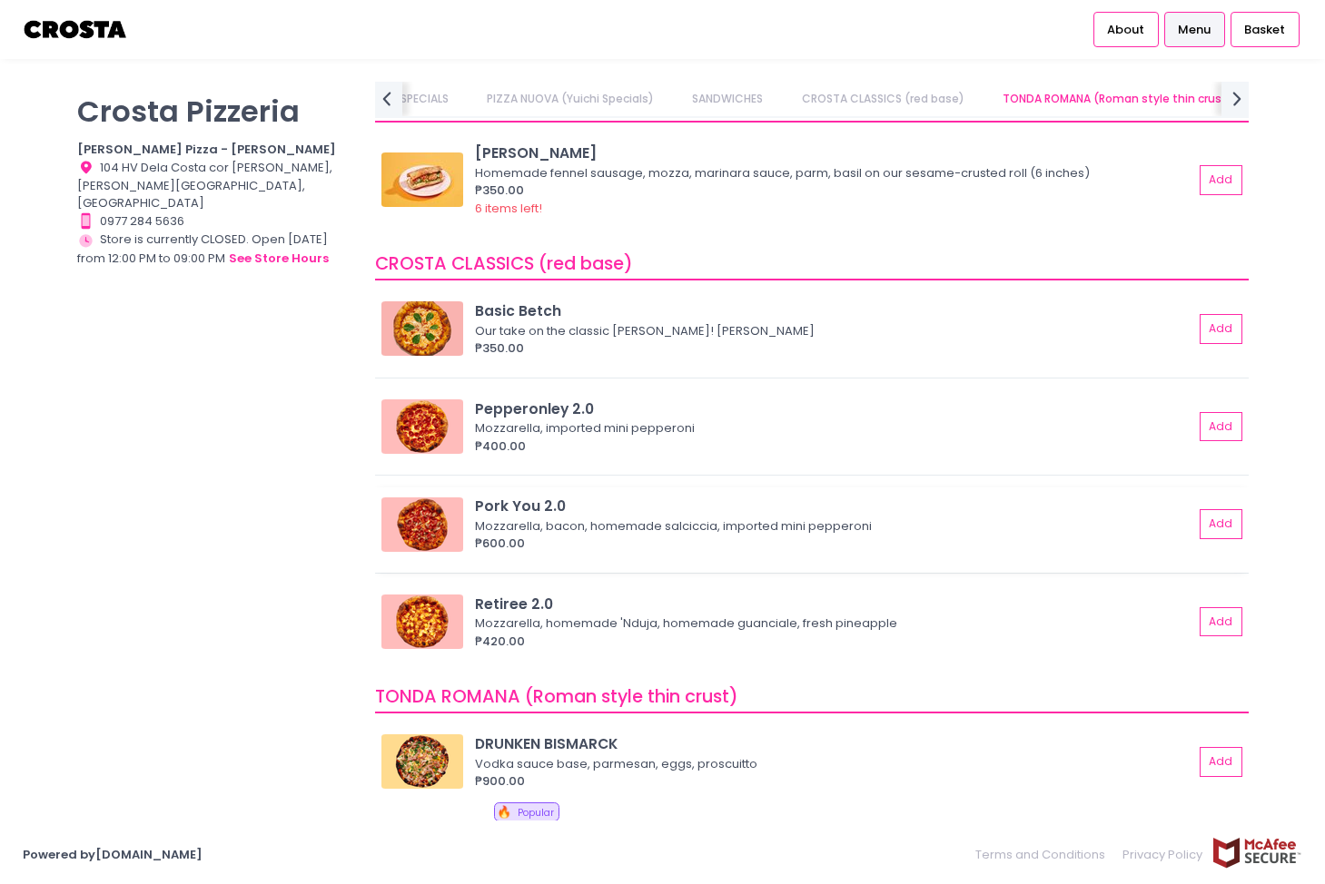
click at [427, 519] on img at bounding box center [422, 525] width 82 height 54
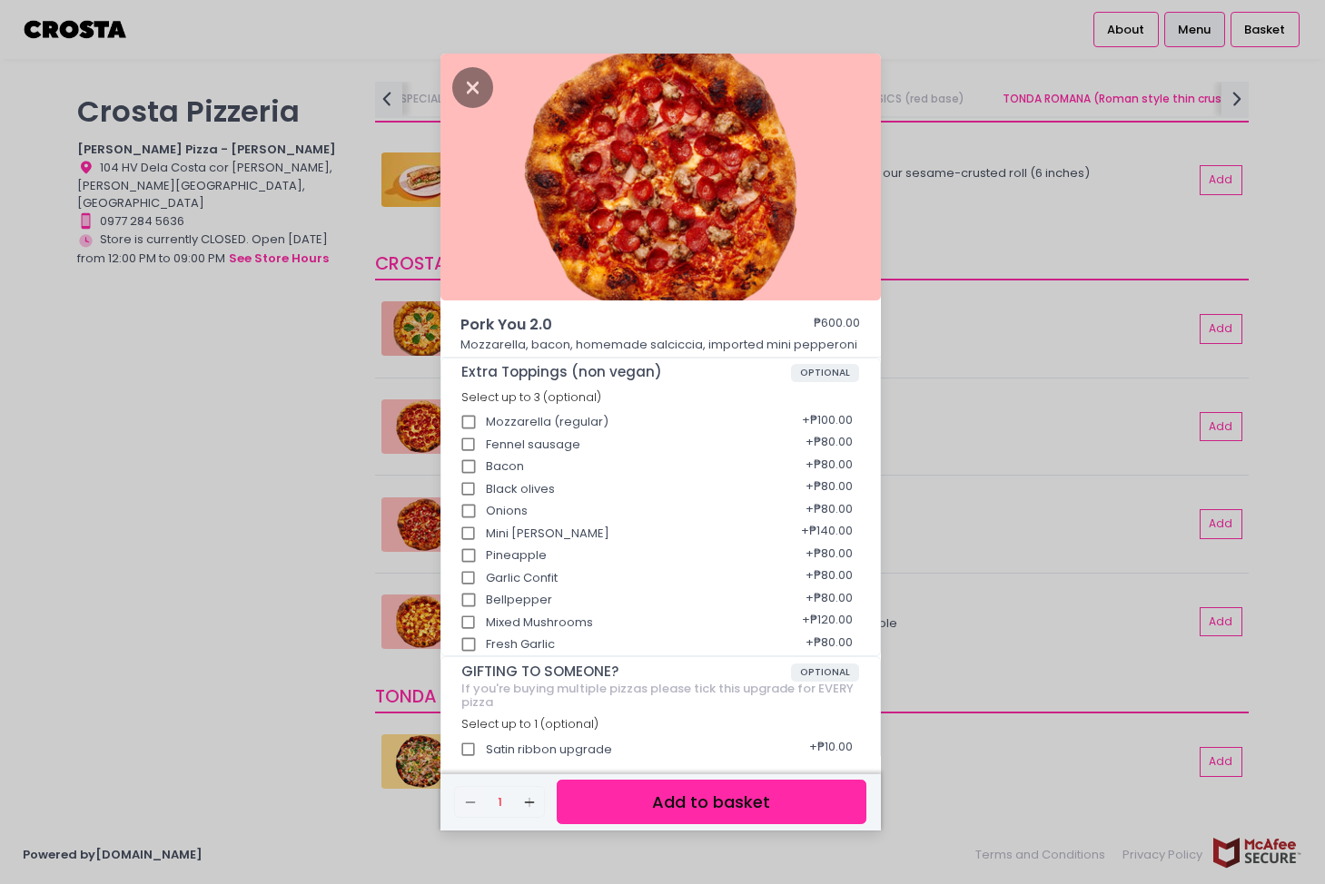
click at [253, 588] on div "Pork You 2.0 ₱600.00 Mozzarella, bacon, homemade [PERSON_NAME], imported mini p…" at bounding box center [662, 442] width 1325 height 884
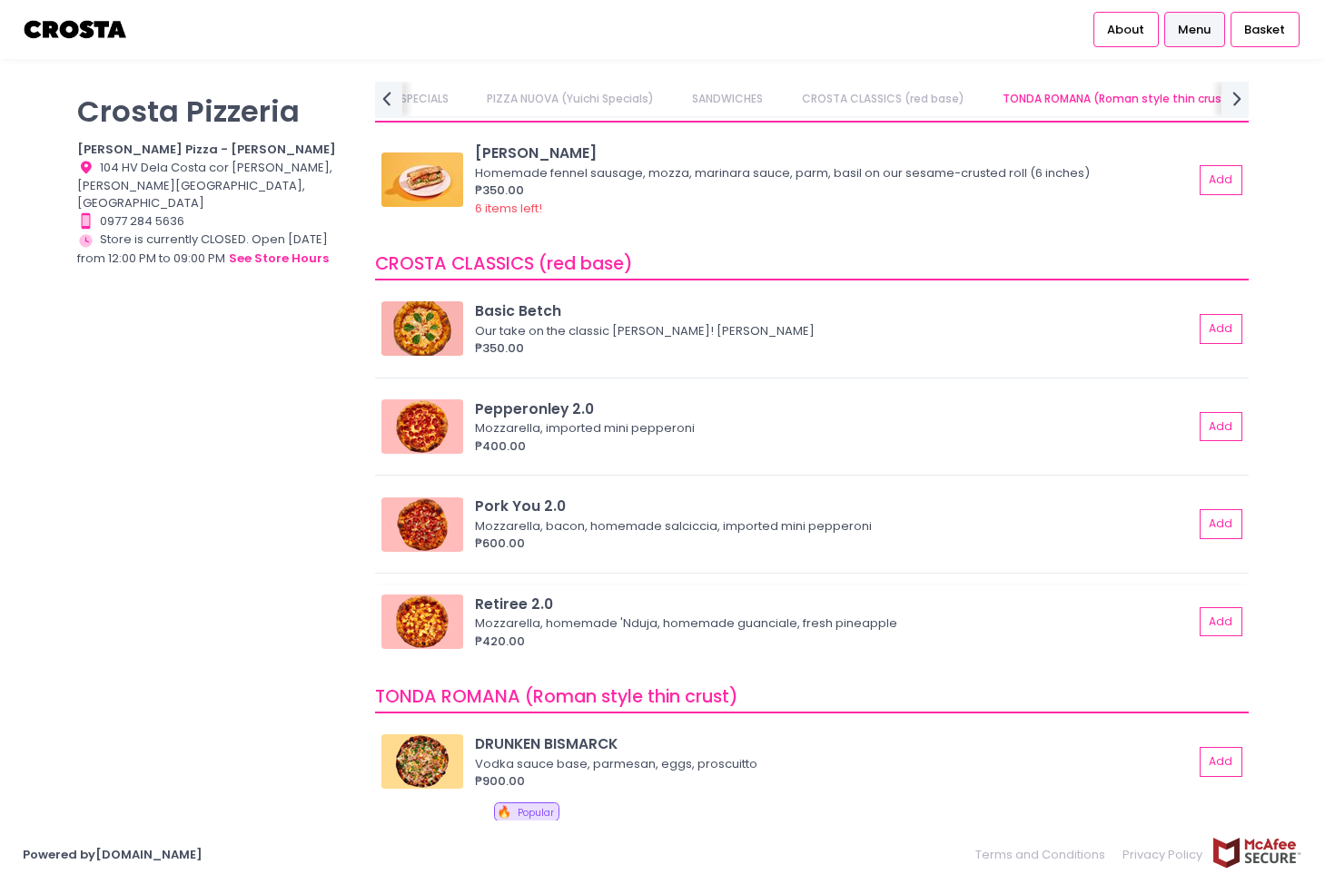
click at [427, 624] on img at bounding box center [422, 622] width 82 height 54
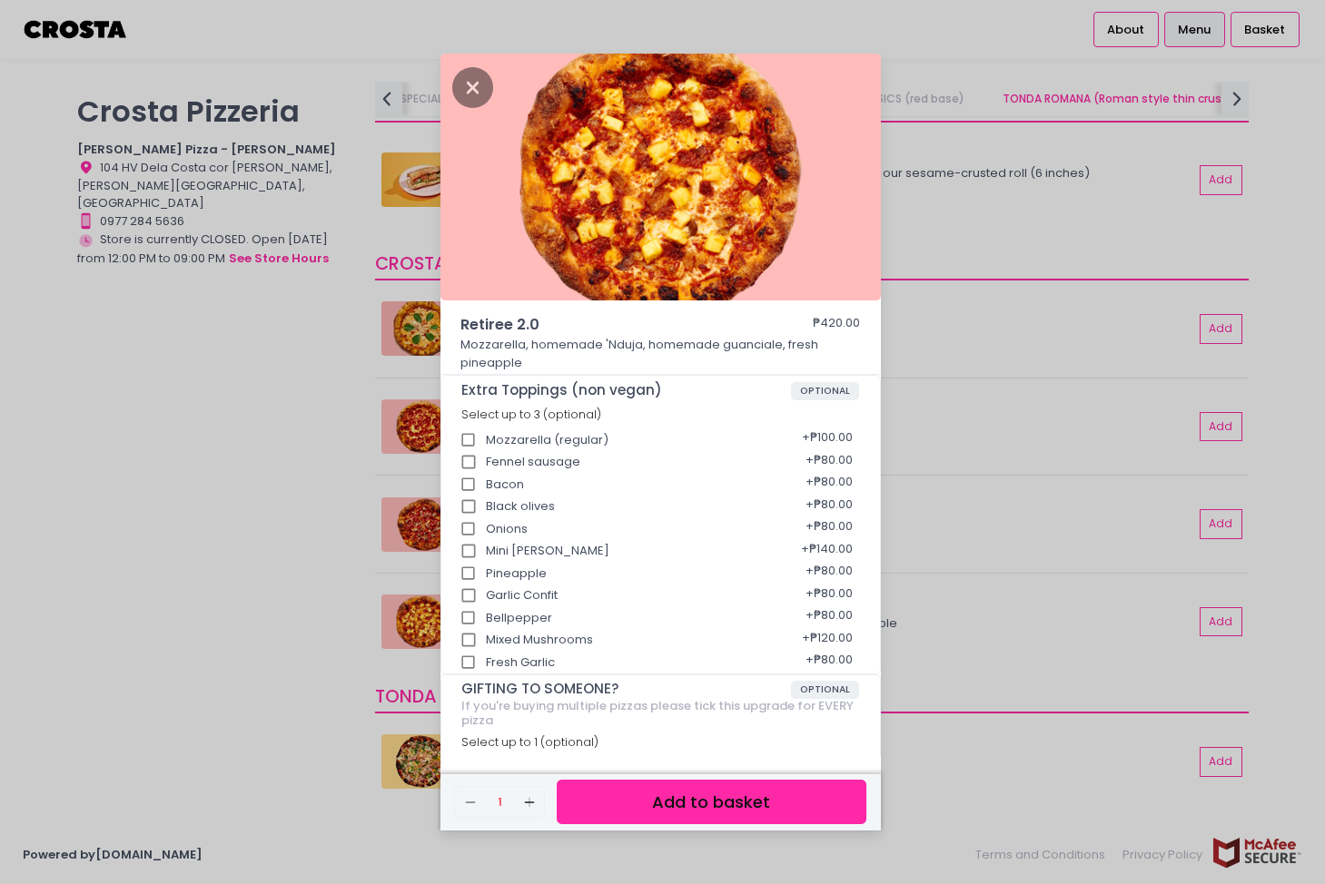
click at [335, 565] on div "Retiree 2.0 ₱420.00 Mozzarella, homemade 'Nduja, homemade guanciale, fresh pine…" at bounding box center [662, 442] width 1325 height 884
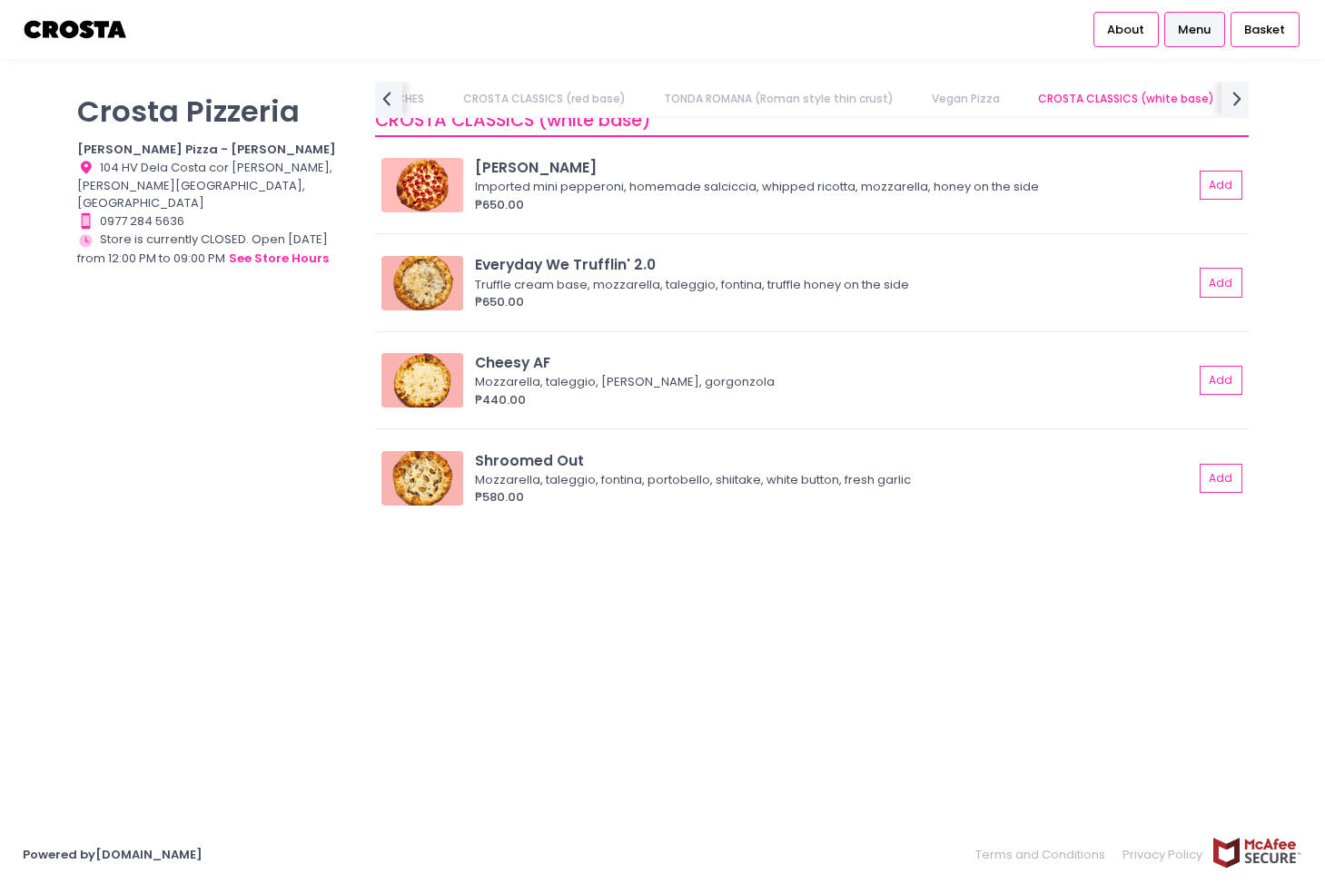
scroll to position [0, 554]
